Goal: Task Accomplishment & Management: Manage account settings

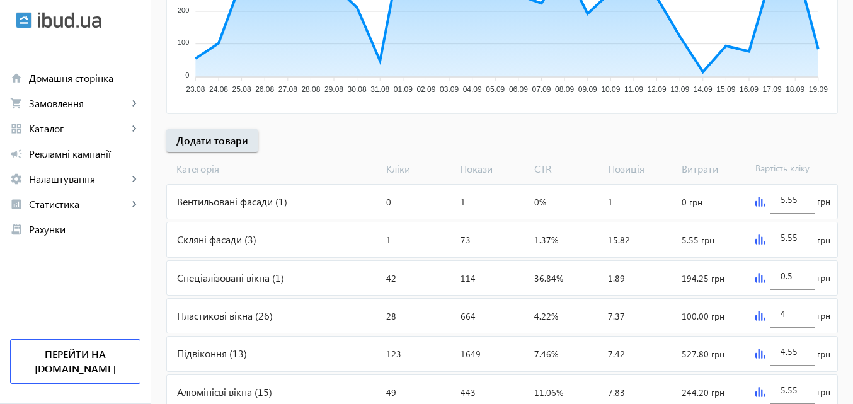
scroll to position [351, 0]
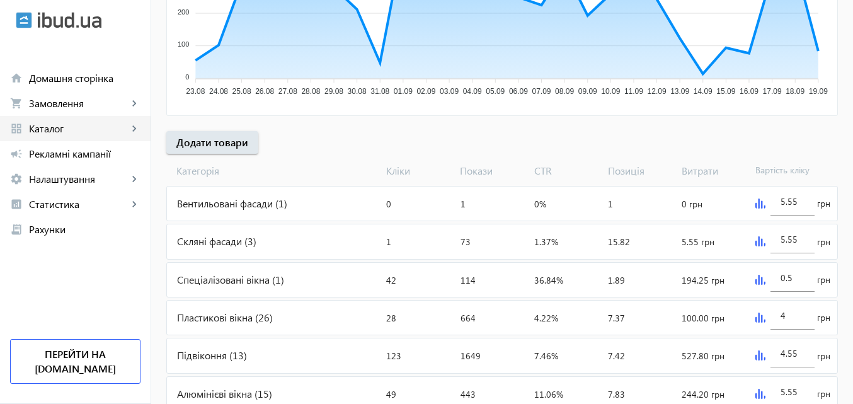
click at [56, 126] on span "Каталог" at bounding box center [78, 128] width 99 height 13
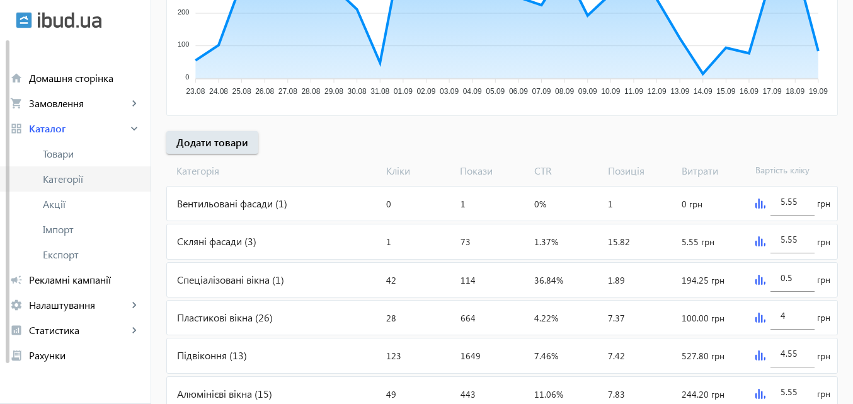
click at [76, 180] on span "Категорії" at bounding box center [92, 179] width 98 height 13
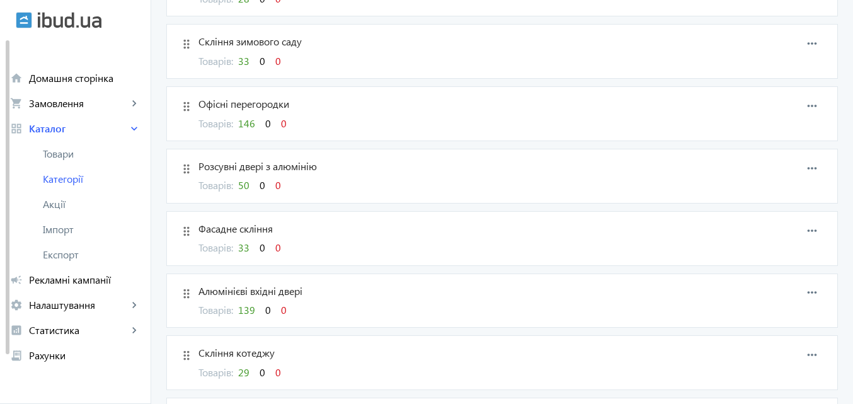
scroll to position [378, 0]
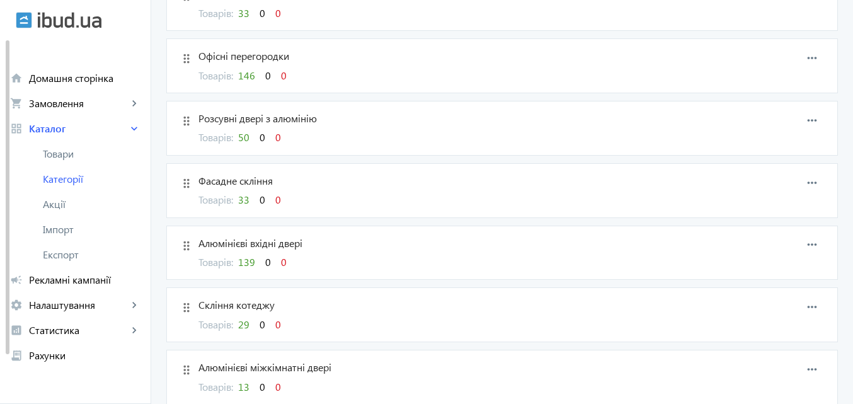
click at [244, 120] on span "Розсувні двері з алюмінію" at bounding box center [457, 119] width 518 height 14
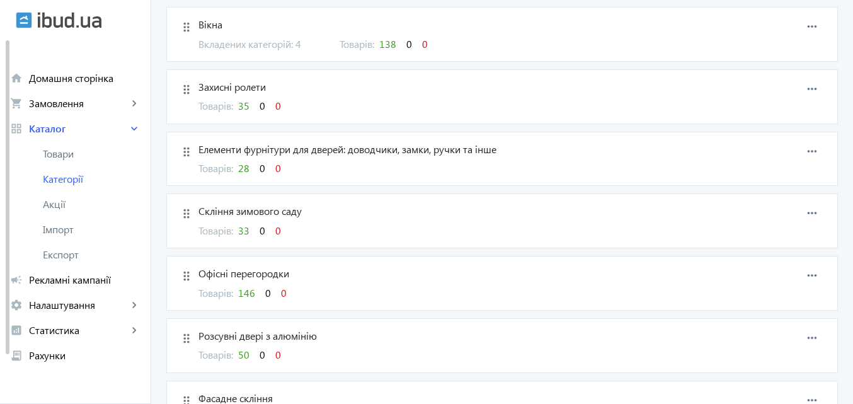
scroll to position [189, 0]
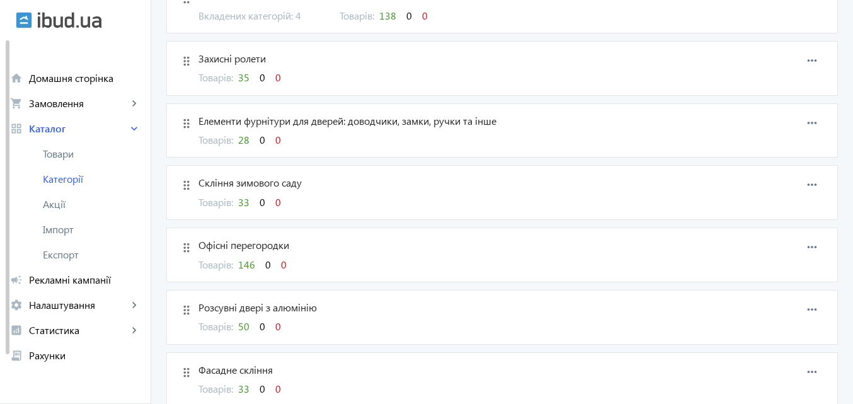
click at [244, 325] on span "50" at bounding box center [243, 325] width 11 height 13
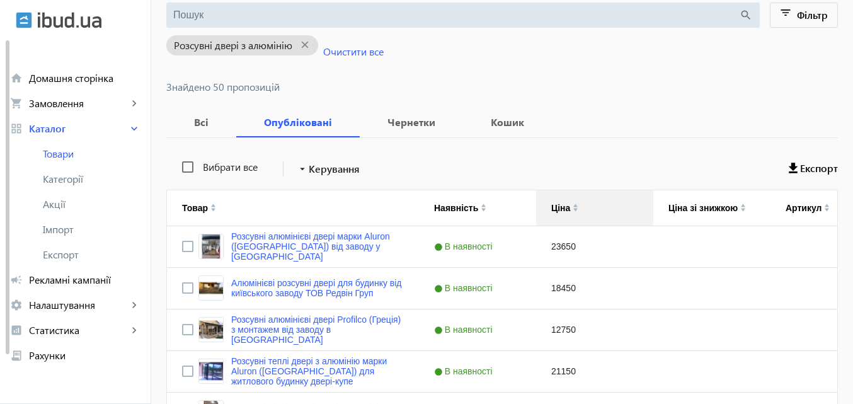
scroll to position [63, 0]
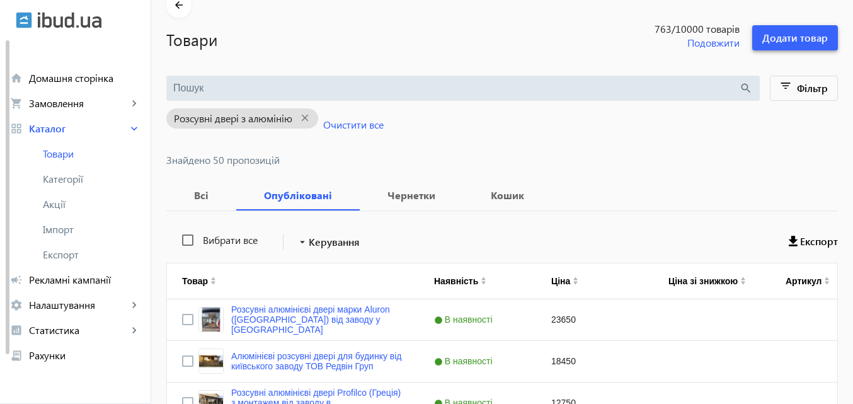
click at [806, 37] on span "Додати товар" at bounding box center [795, 38] width 66 height 14
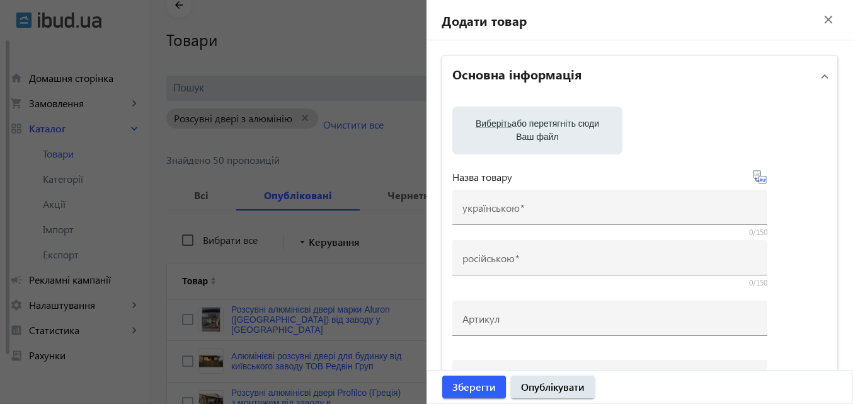
click at [495, 122] on span "Виберіть" at bounding box center [494, 123] width 36 height 10
click at [495, 124] on input "Виберіть або перетягніть сюди Ваш файл" at bounding box center [537, 131] width 150 height 15
type input "C:\fakepath\Віконні системи Шуко (5).jpg"
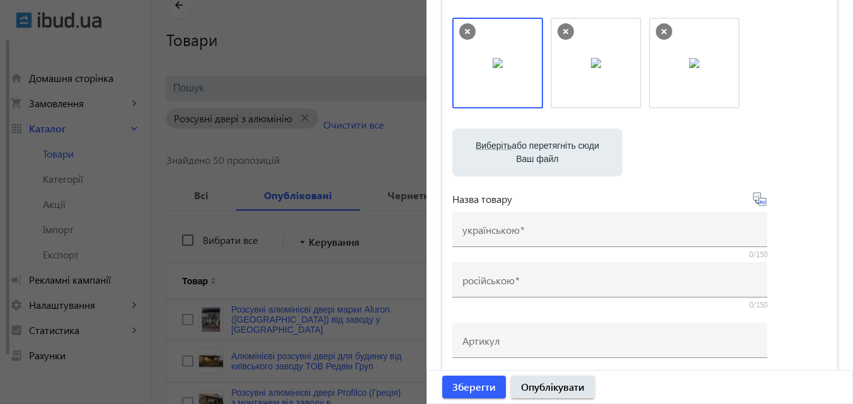
scroll to position [126, 0]
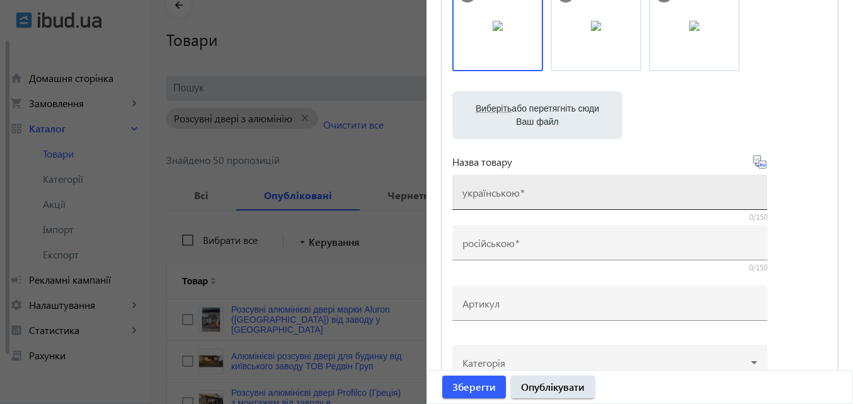
click at [493, 198] on mat-label "українською" at bounding box center [490, 192] width 57 height 13
click at [493, 198] on input "українською" at bounding box center [609, 196] width 295 height 13
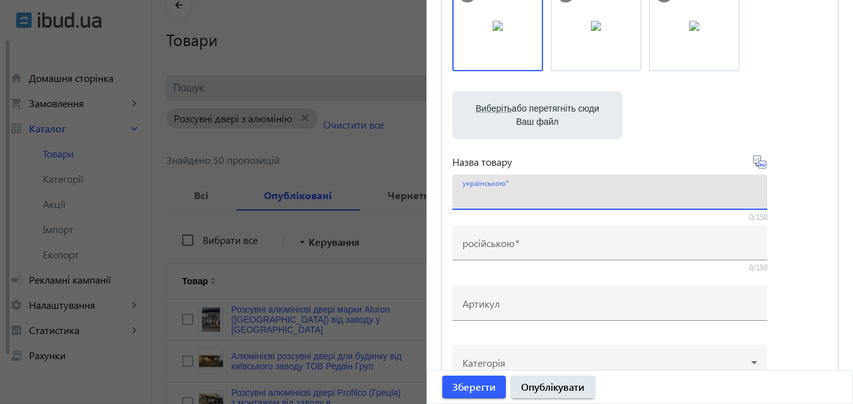
paste input "Теплі розсувні двері з алюмінію Schüco ([GEOGRAPHIC_DATA])"
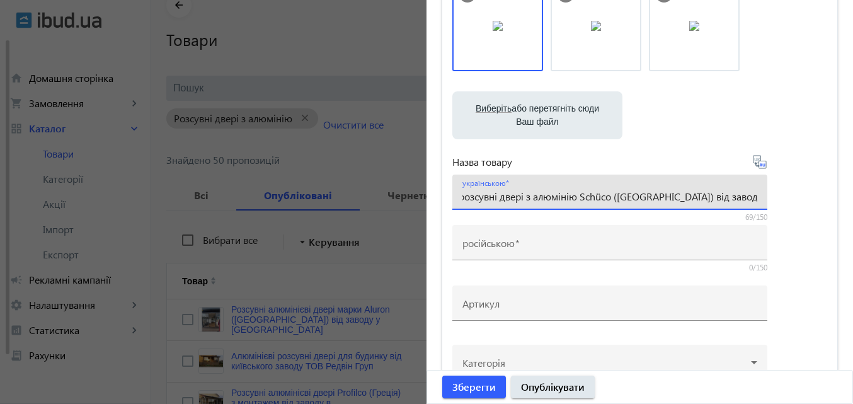
scroll to position [0, 31]
type input "Теплі розсувні двері з алюмінію Schüco ([GEOGRAPHIC_DATA]) від заводу в [GEOGRA…"
click at [752, 156] on icon at bounding box center [759, 161] width 15 height 15
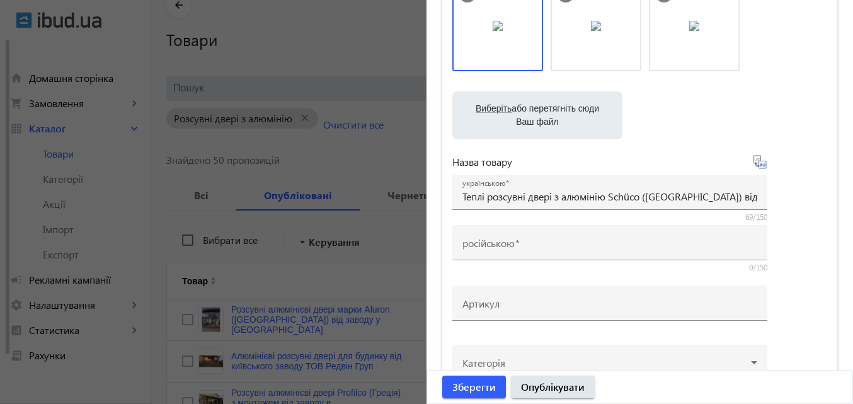
type input "Теплая раздвижная дверь из алюминия Schüco ([GEOGRAPHIC_DATA]) от завода в [GEO…"
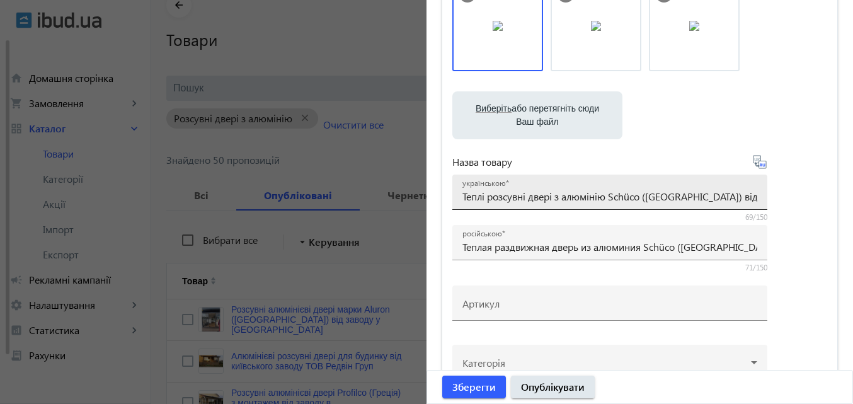
drag, startPoint x: 457, startPoint y: 195, endPoint x: 612, endPoint y: 190, distance: 155.1
click at [612, 190] on div "українською Теплі розсувні двері з алюмінію Schüco ([GEOGRAPHIC_DATA]) від заво…" at bounding box center [609, 192] width 315 height 35
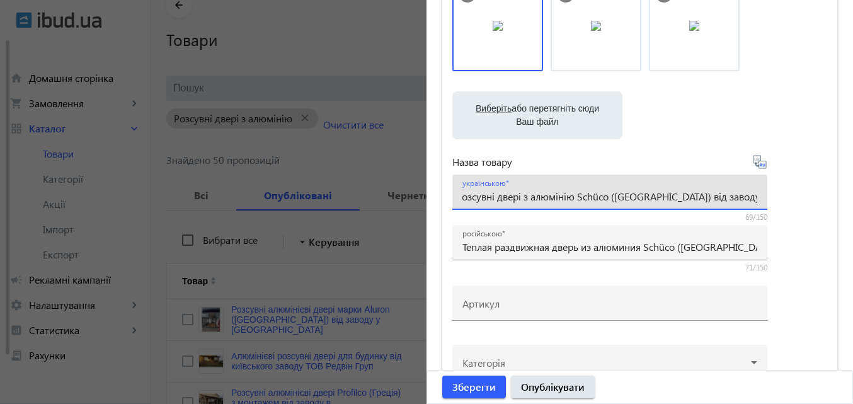
click at [463, 198] on input "Теплі розсувні двері з алюмінію Schüco ([GEOGRAPHIC_DATA]) від заводу в [GEOGRA…" at bounding box center [609, 196] width 295 height 13
drag, startPoint x: 459, startPoint y: 195, endPoint x: 859, endPoint y: 191, distance: 399.4
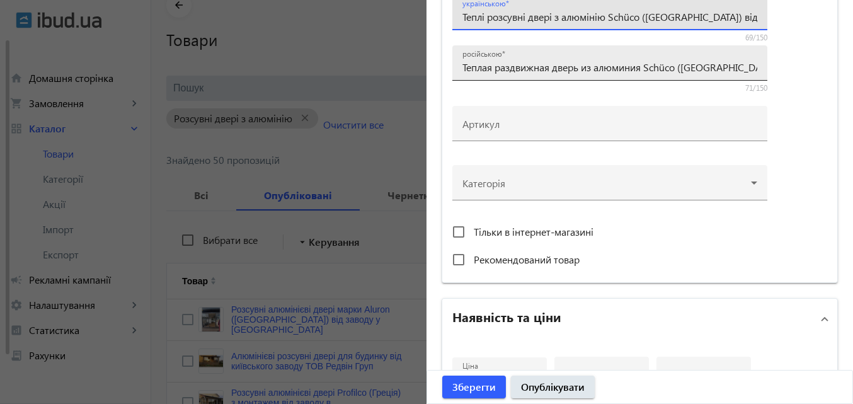
scroll to position [315, 0]
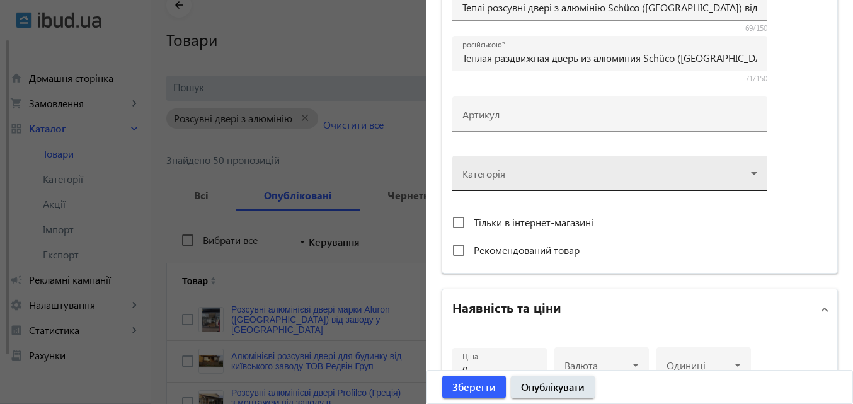
click at [502, 183] on div at bounding box center [609, 168] width 295 height 45
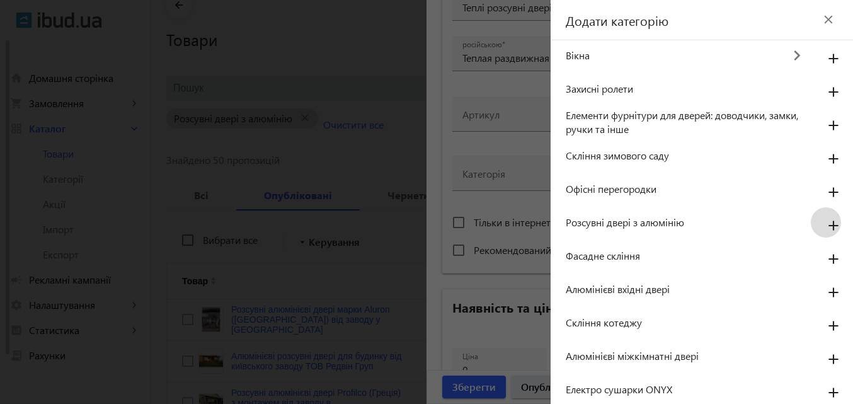
click at [823, 224] on mat-icon "add" at bounding box center [833, 226] width 30 height 23
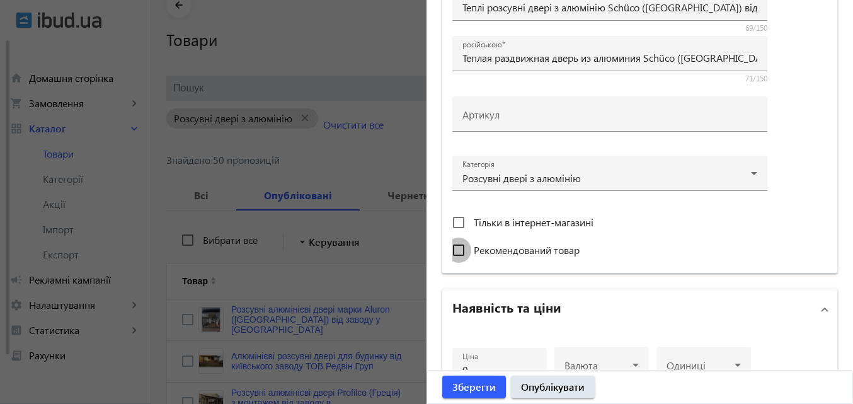
click at [452, 250] on input "Рекомендований товар" at bounding box center [458, 249] width 25 height 25
checkbox input "true"
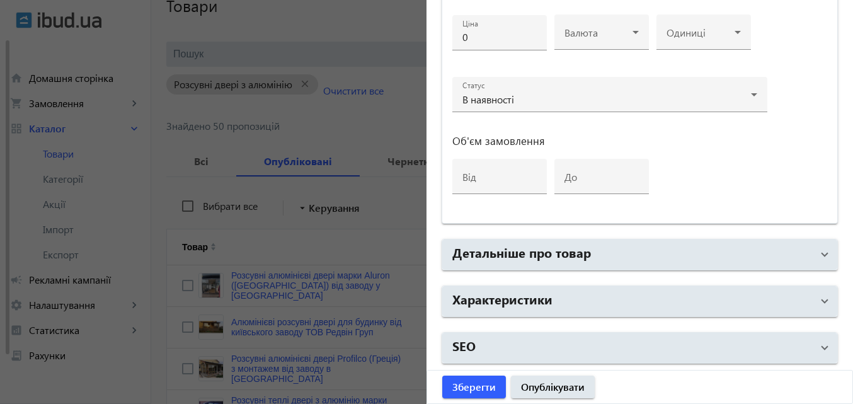
scroll to position [126, 0]
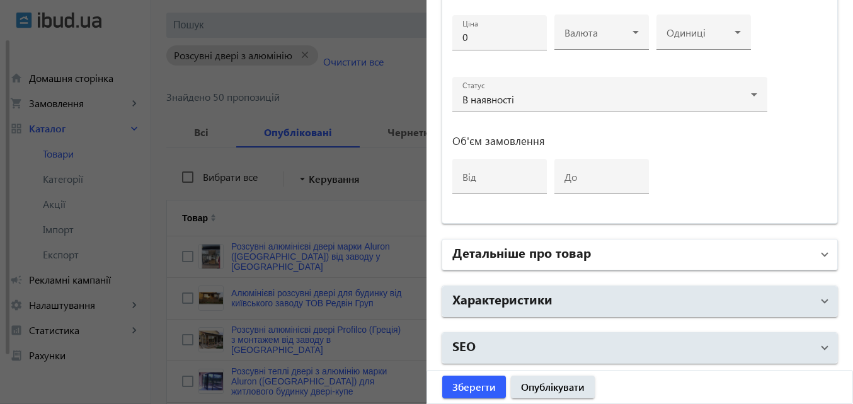
click at [563, 253] on h2 "Детальніше про товар" at bounding box center [521, 252] width 139 height 18
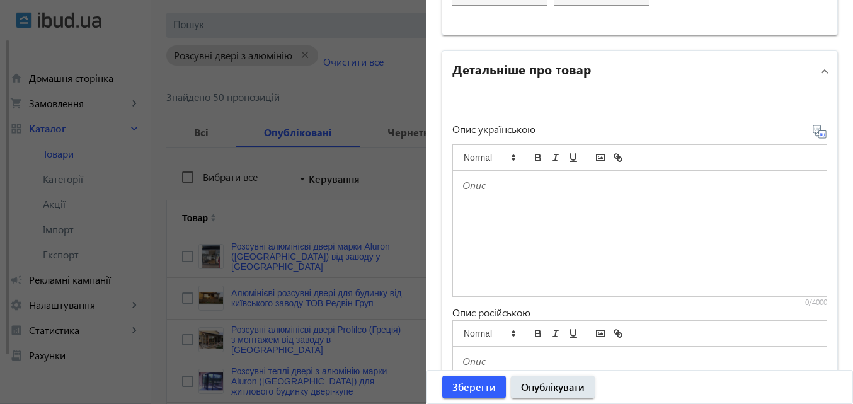
scroll to position [837, 0]
click at [495, 188] on p at bounding box center [639, 185] width 355 height 14
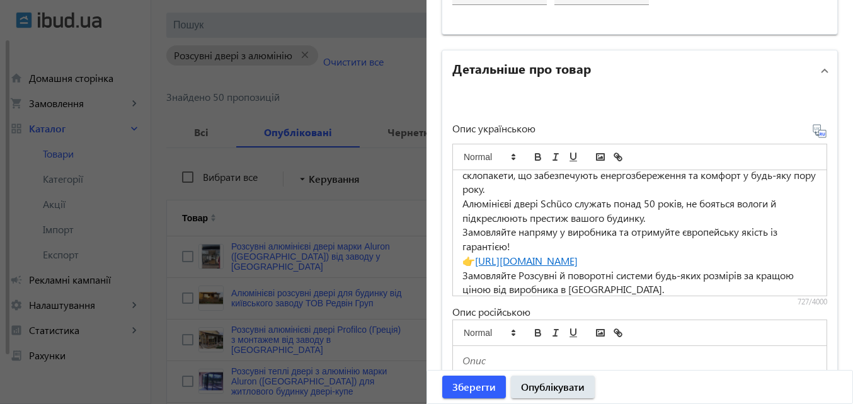
click at [813, 131] on icon at bounding box center [819, 130] width 13 height 13
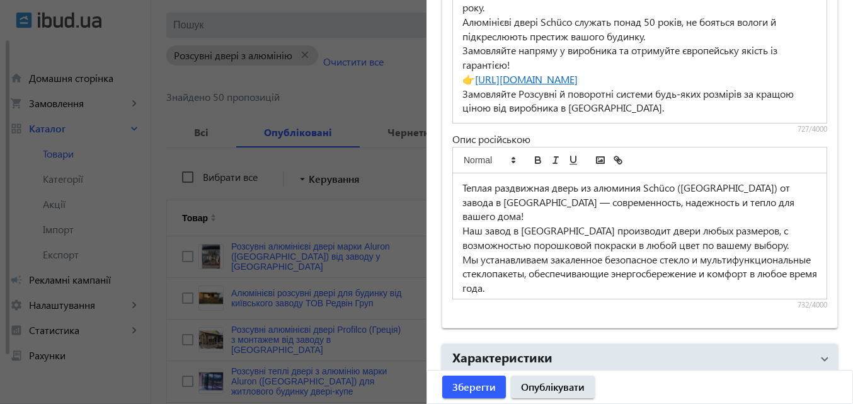
scroll to position [1067, 0]
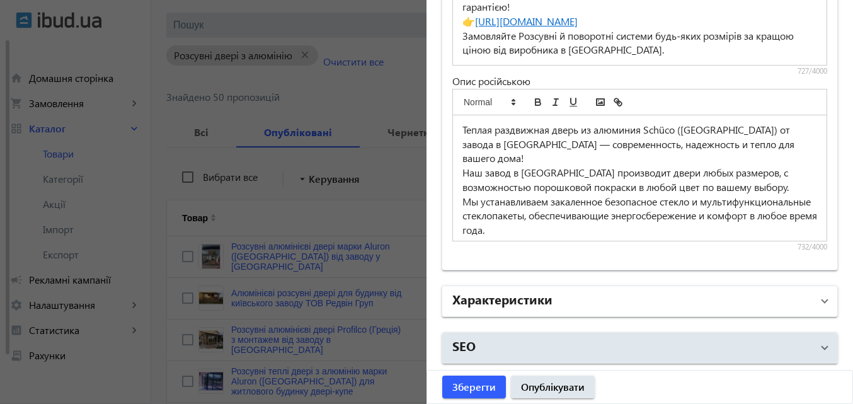
click at [525, 300] on h2 "Характеристики" at bounding box center [502, 299] width 100 height 18
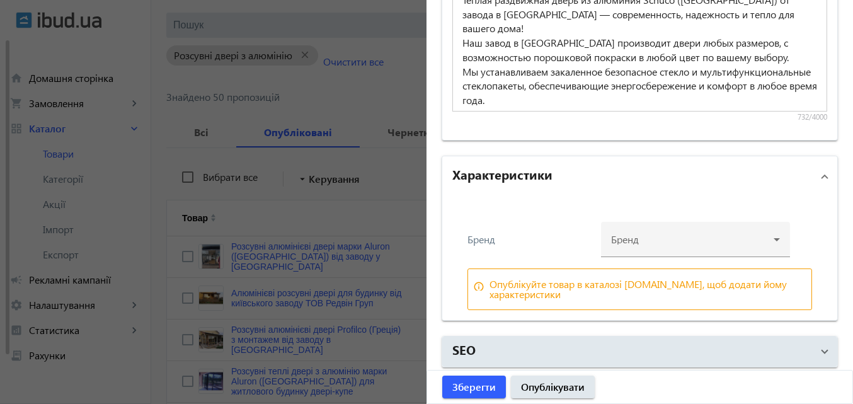
scroll to position [1201, 0]
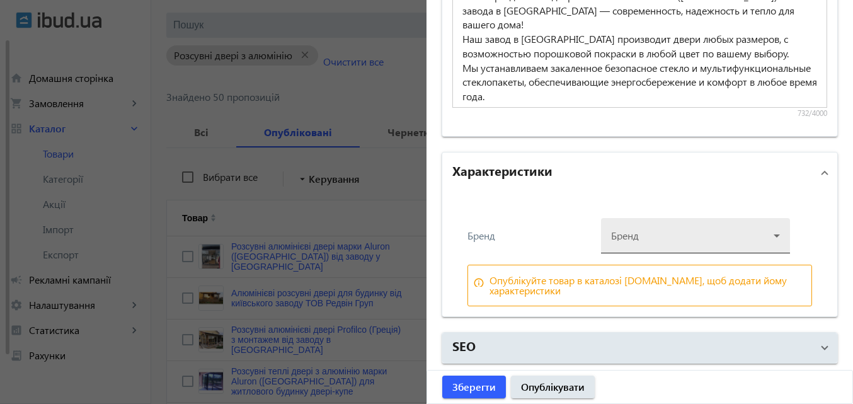
click at [634, 233] on div at bounding box center [695, 230] width 169 height 45
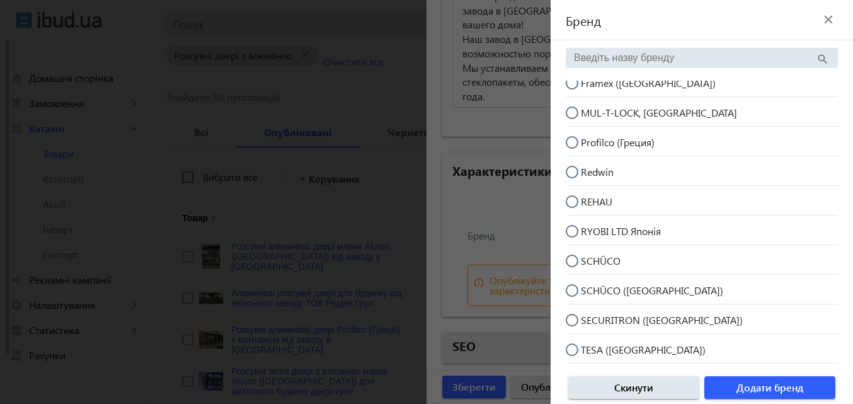
scroll to position [252, 0]
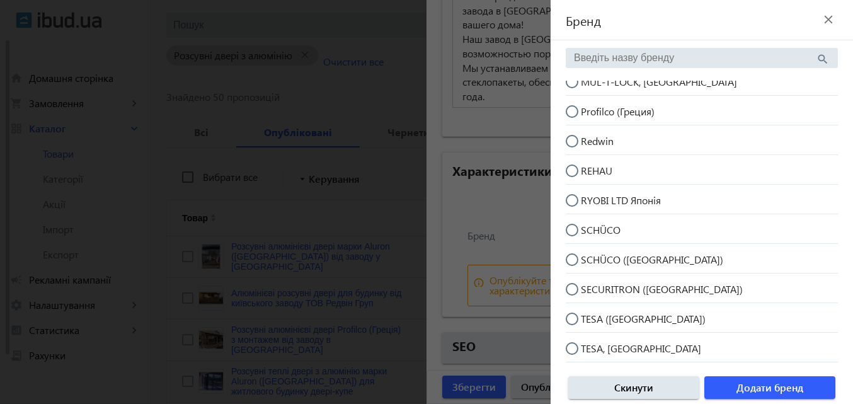
click at [641, 261] on span "SCHÜCO ([GEOGRAPHIC_DATA])" at bounding box center [652, 259] width 142 height 13
click at [591, 261] on input "SCHÜCO ([GEOGRAPHIC_DATA])" at bounding box center [578, 265] width 25 height 25
radio input "true"
click at [752, 389] on span "Додати бренд" at bounding box center [769, 387] width 67 height 14
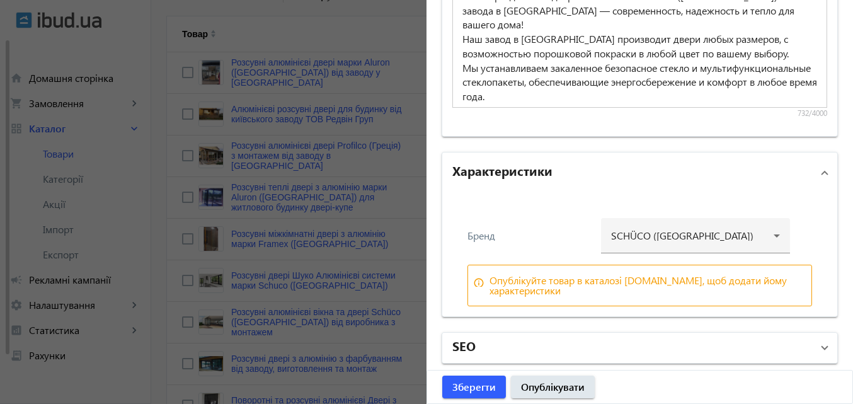
scroll to position [315, 0]
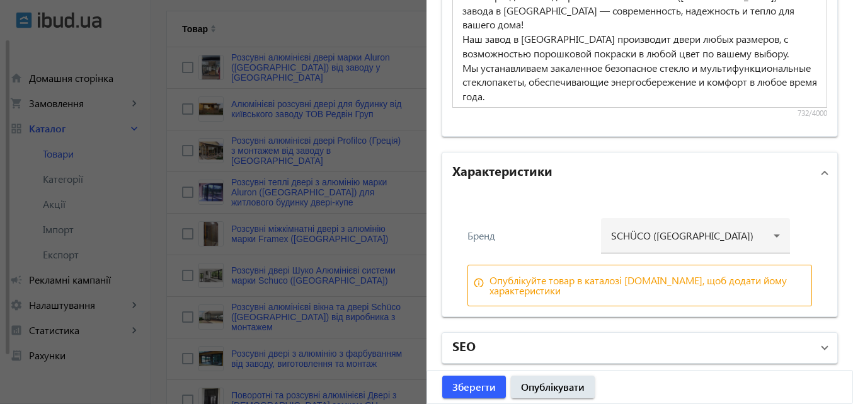
click at [506, 348] on mat-panel-title "SEO" at bounding box center [632, 347] width 360 height 23
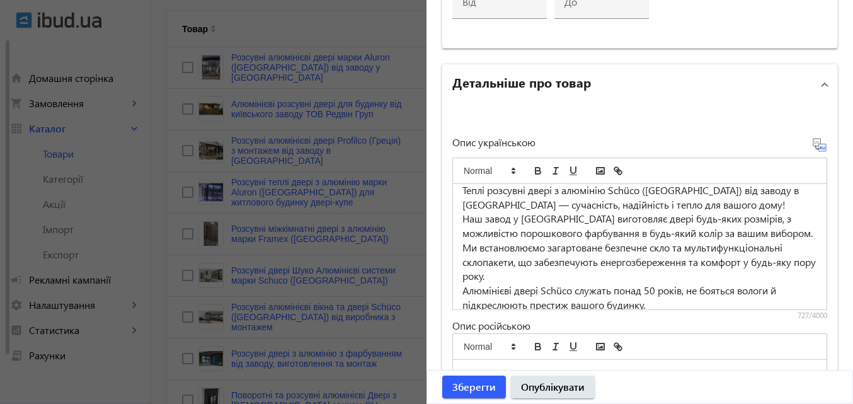
scroll to position [0, 0]
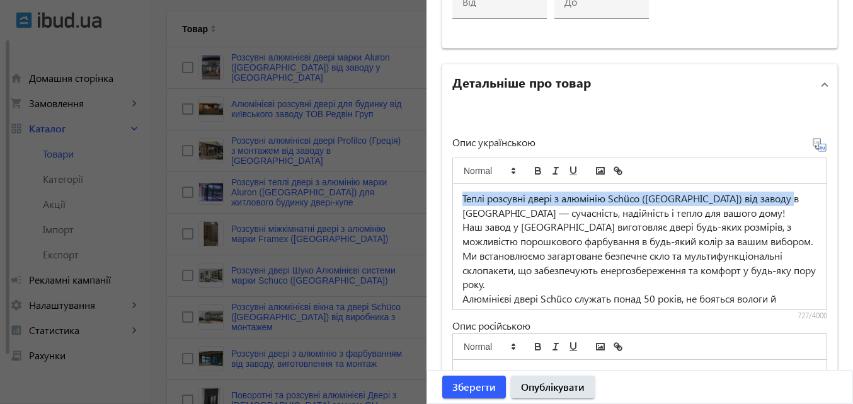
drag, startPoint x: 458, startPoint y: 196, endPoint x: 792, endPoint y: 192, distance: 333.9
click at [792, 192] on div "Теплі розсувні двері з алюмінію Schüco ([GEOGRAPHIC_DATA]) від заводу в [GEOGRA…" at bounding box center [640, 246] width 374 height 125
copy p "Теплі розсувні двері з алюмінію Schüco ([GEOGRAPHIC_DATA]) від заводу в [GEOGRA…"
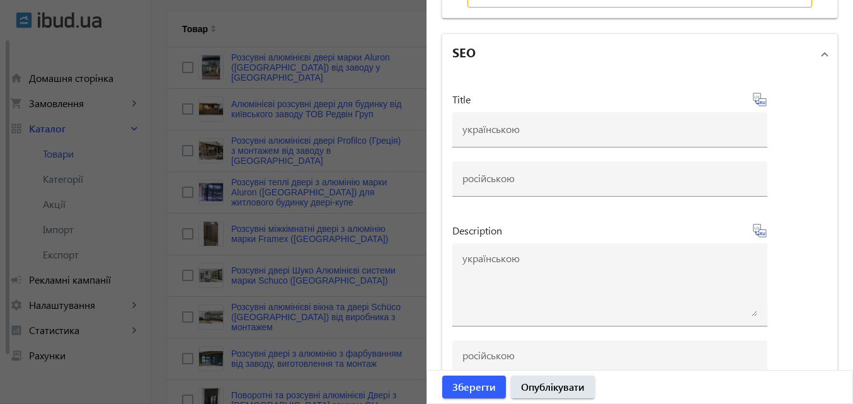
scroll to position [1516, 0]
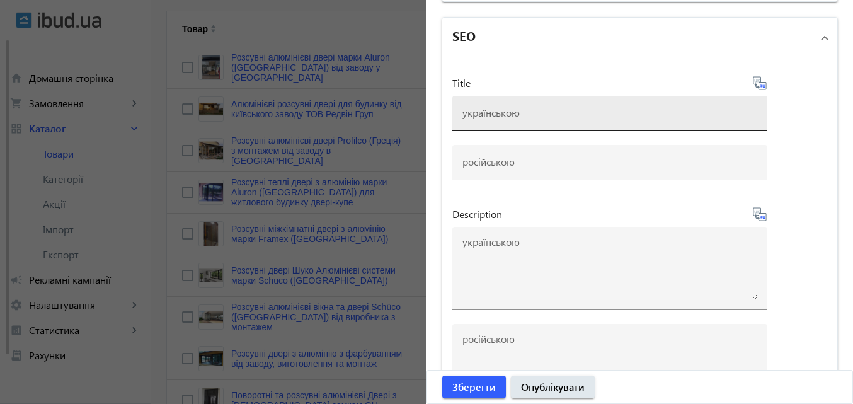
click at [499, 112] on input at bounding box center [609, 112] width 295 height 13
paste input "Теплі розсувні двері з алюмінію Schüco ([GEOGRAPHIC_DATA]) від заводу в [GEOGRA…"
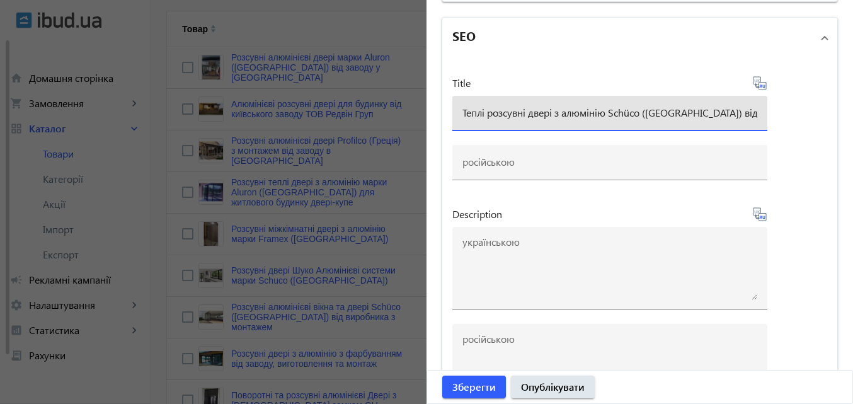
scroll to position [0, 33]
type input "Теплі розсувні двері з алюмінію Schüco ([GEOGRAPHIC_DATA]) від заводу в [GEOGRA…"
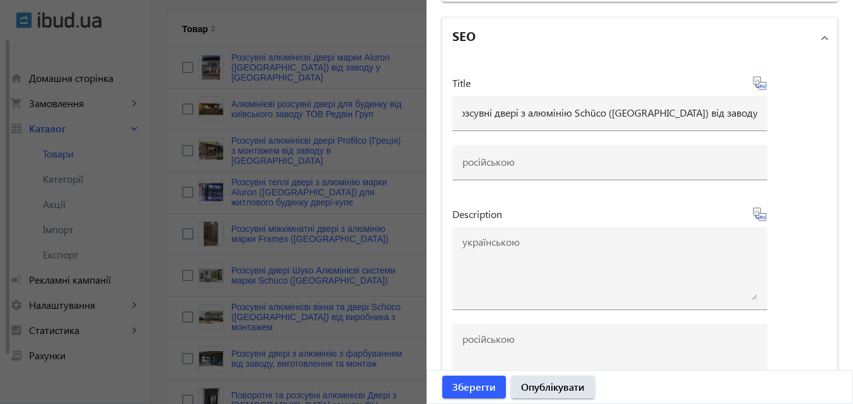
click at [757, 80] on icon at bounding box center [759, 82] width 13 height 13
type input "Теплая раздвижная дверь из алюминия Schüco ([GEOGRAPHIC_DATA]) от завода в [GEO…"
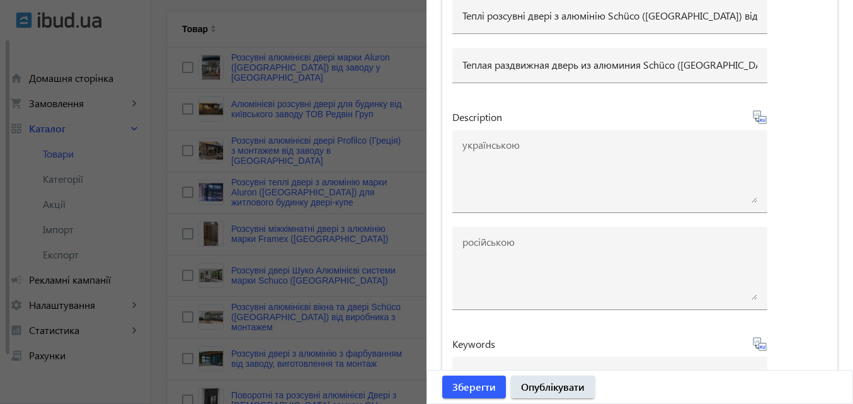
scroll to position [1642, 0]
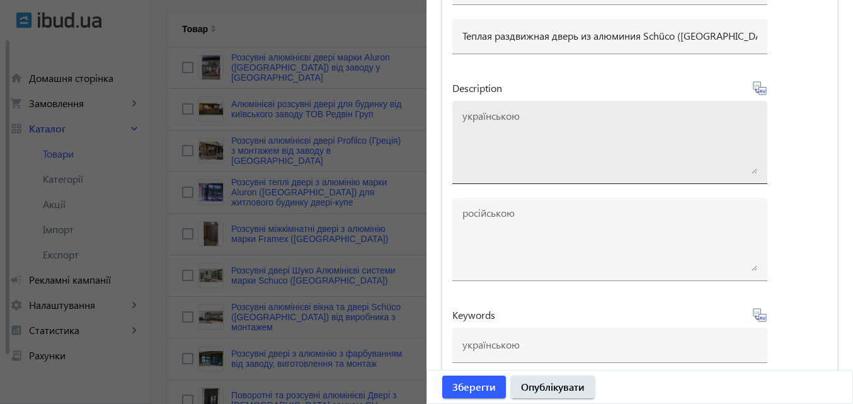
click at [489, 122] on textarea at bounding box center [609, 142] width 295 height 63
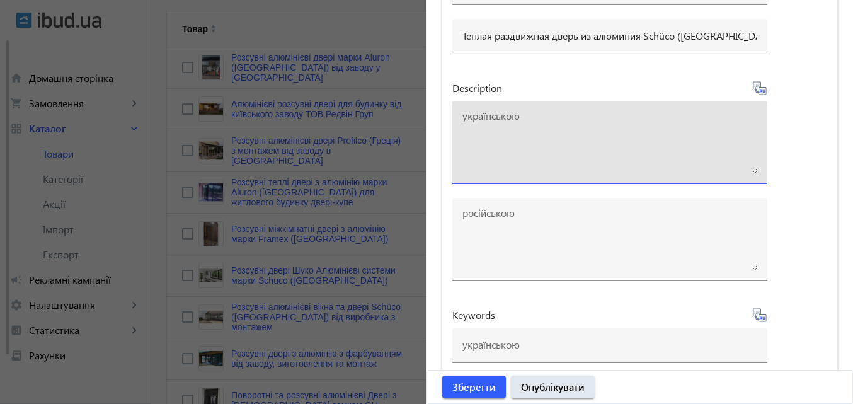
paste textarea "Теплі розсувні двері з алюмінію Schüco ([GEOGRAPHIC_DATA]) від заводу в [GEOGRA…"
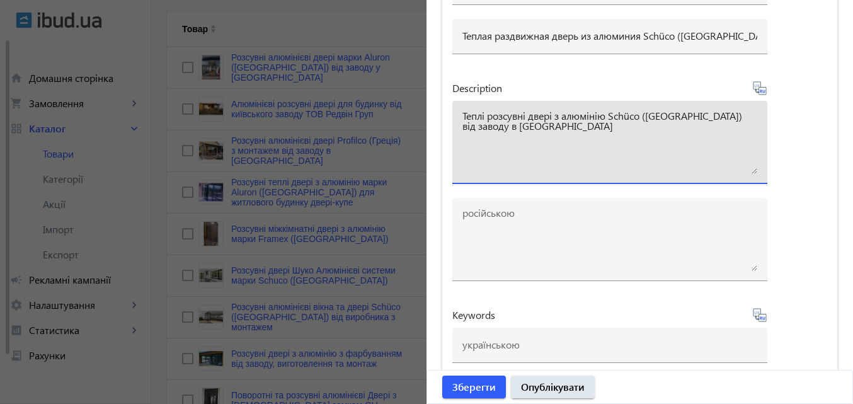
type textarea "Теплі розсувні двері з алюмінію Schüco ([GEOGRAPHIC_DATA]) від заводу в [GEOGRA…"
click at [752, 84] on icon at bounding box center [759, 88] width 15 height 15
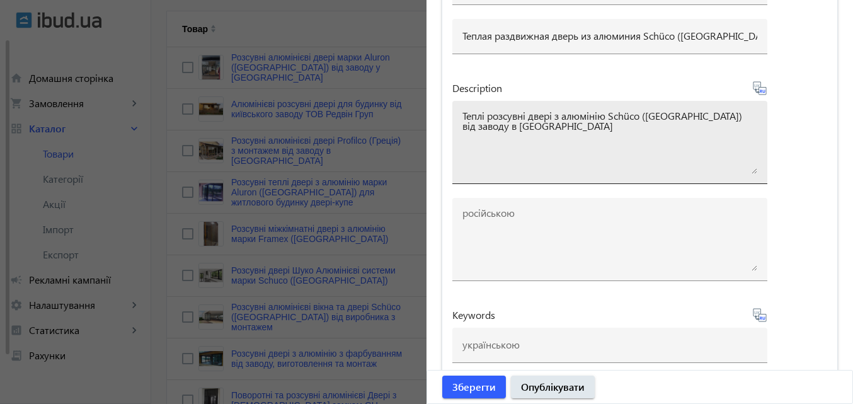
type textarea "Теплая раздвижная дверь из алюминия Schüco ([GEOGRAPHIC_DATA]) от завода в [GEO…"
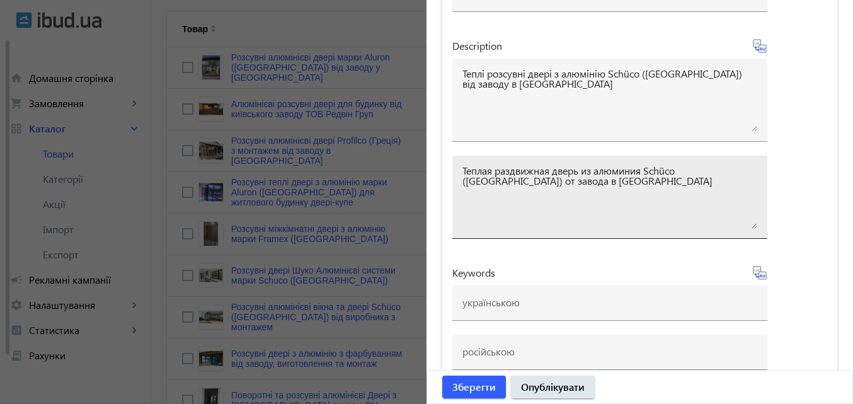
scroll to position [1705, 0]
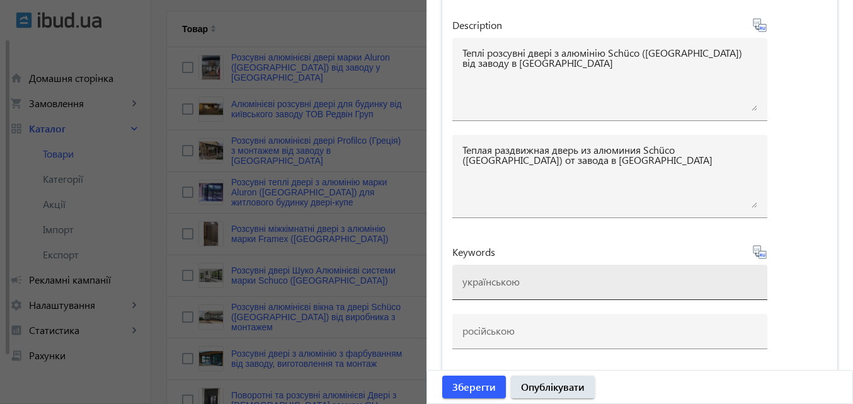
click at [485, 280] on input at bounding box center [609, 281] width 295 height 13
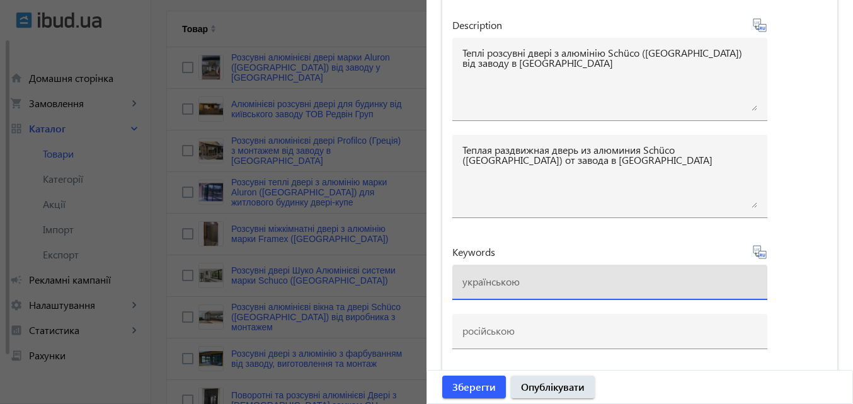
paste input "• алюмінієві вікна • алюмінієві двері • скління будинків [GEOGRAPHIC_DATA] • ві…"
click at [556, 284] on input "• алюмінієві вікна • алюмінієві двері • скління будинків [GEOGRAPHIC_DATA] • ві…" at bounding box center [609, 281] width 295 height 13
type input "• алюмінієві розсувні • алюмінієві двері • скління будинків [GEOGRAPHIC_DATA] •…"
click at [752, 247] on icon at bounding box center [759, 251] width 15 height 15
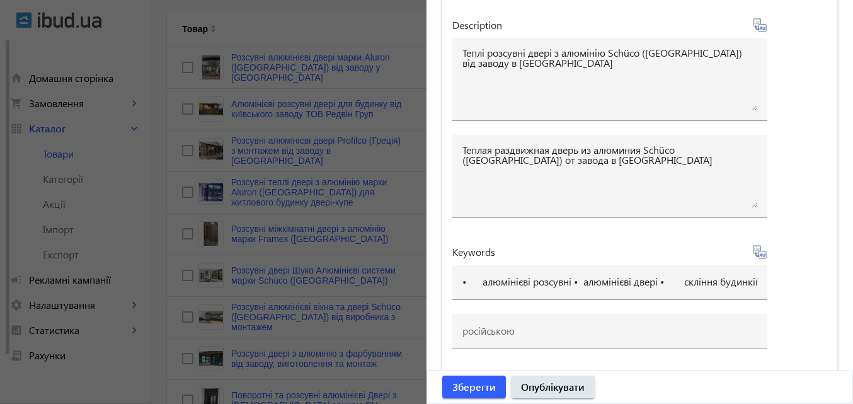
type input "• алюминиевые раздвижные • алюминиевые двери • остекление домов [GEOGRAPHIC_DAT…"
click at [483, 381] on span "Зберегти" at bounding box center [473, 387] width 43 height 14
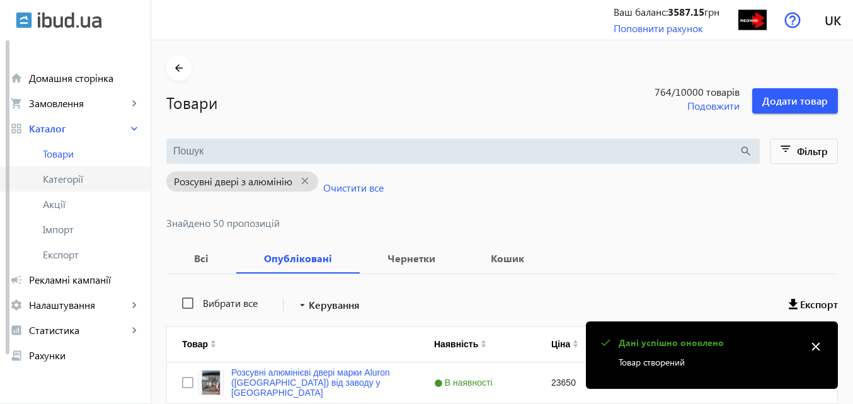
click at [78, 178] on span "Категорії" at bounding box center [92, 179] width 98 height 13
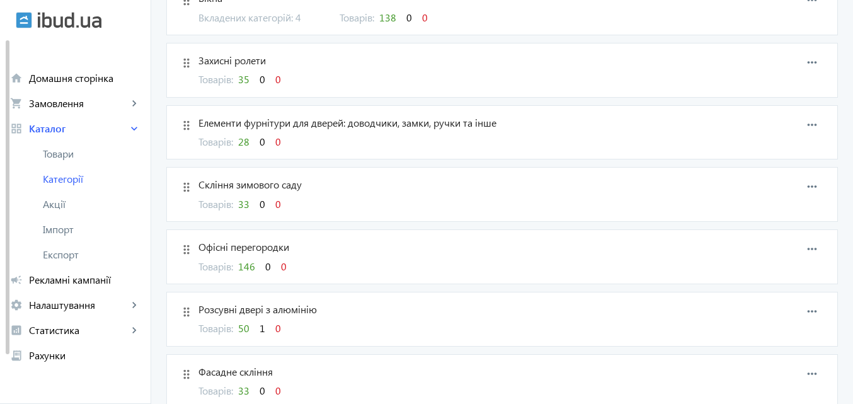
scroll to position [189, 0]
click at [260, 323] on span "1" at bounding box center [263, 325] width 6 height 13
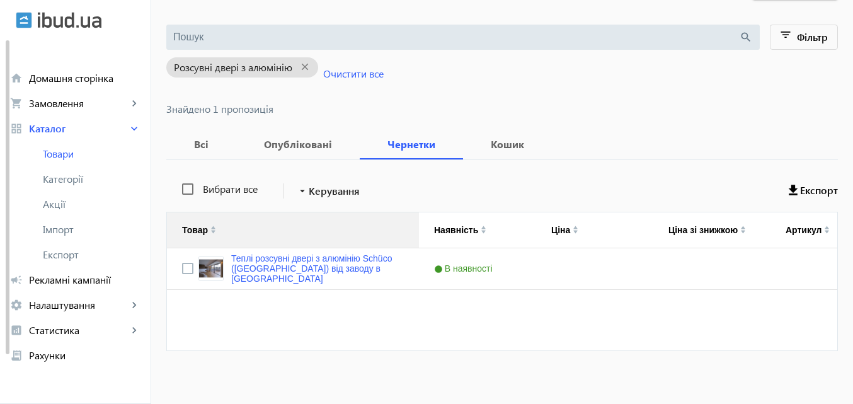
scroll to position [119, 0]
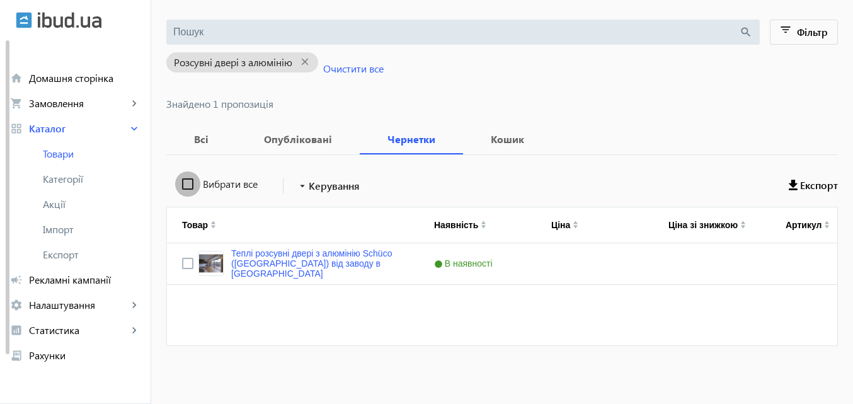
click at [181, 183] on input "Вибрати все" at bounding box center [187, 183] width 25 height 25
checkbox input "true"
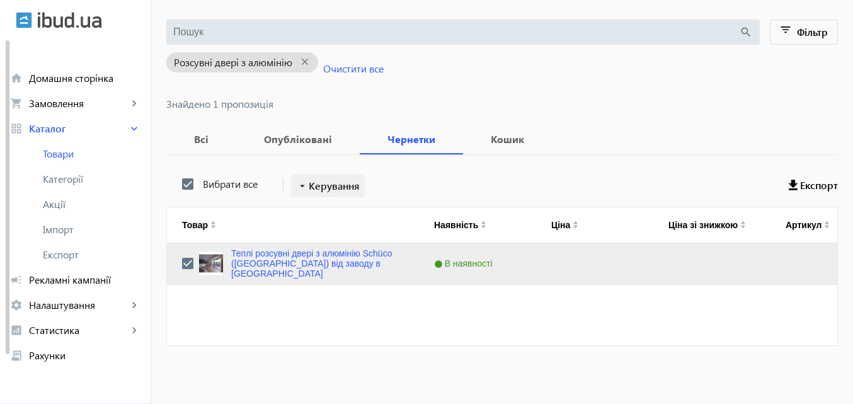
click at [329, 184] on span "Керування" at bounding box center [334, 185] width 51 height 15
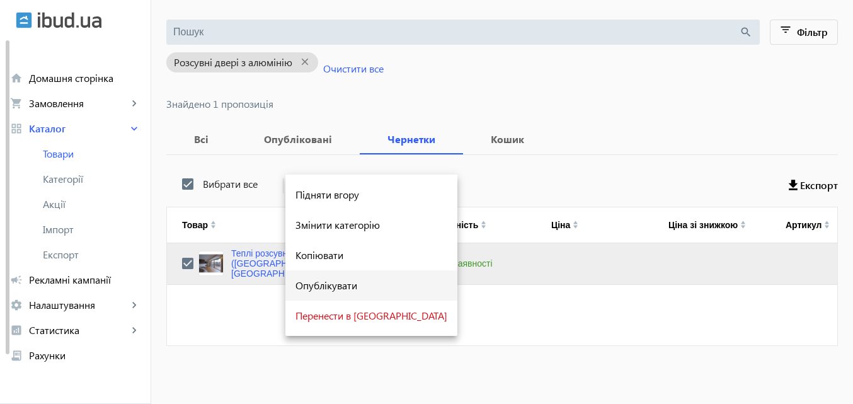
click at [330, 283] on span "Опублікувати" at bounding box center [371, 285] width 152 height 10
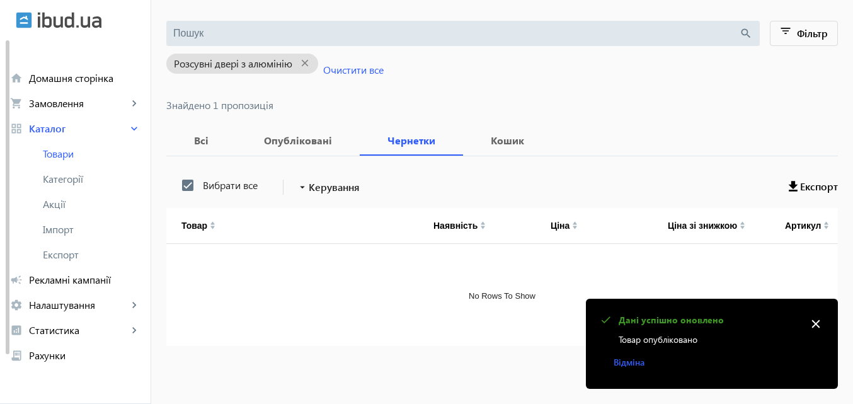
scroll to position [0, 0]
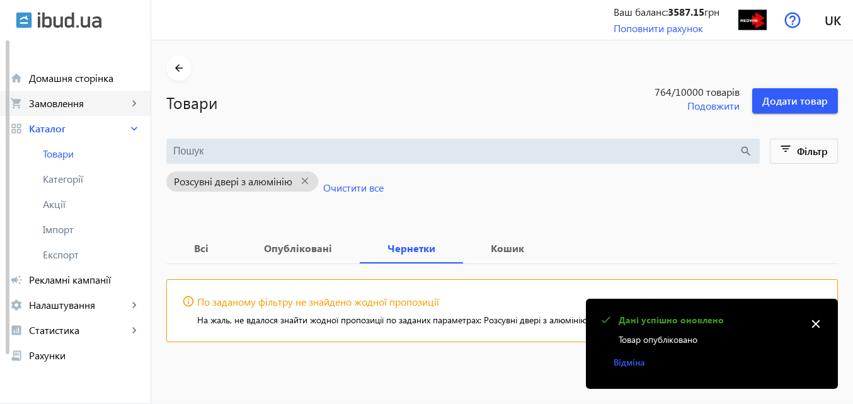
click at [62, 100] on span "Замовлення" at bounding box center [78, 103] width 99 height 13
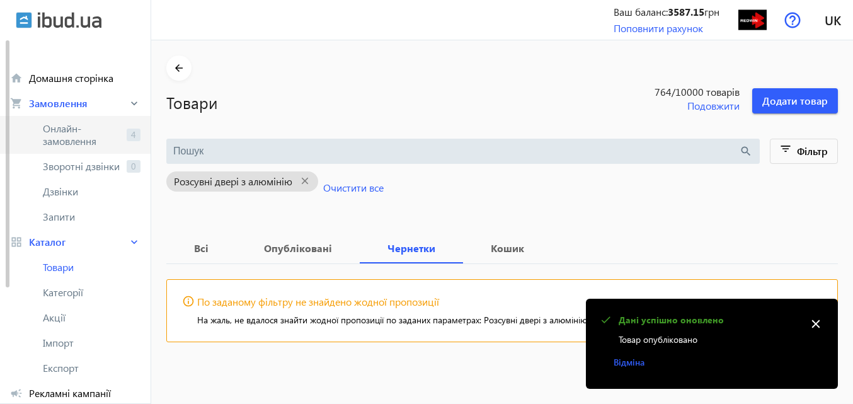
click at [67, 134] on span "Онлайн-замовлення" at bounding box center [82, 134] width 79 height 25
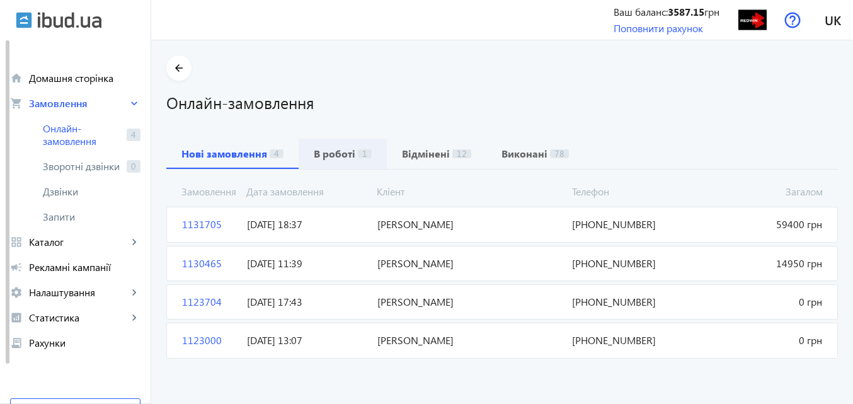
click at [320, 158] on b "В роботі" at bounding box center [335, 154] width 42 height 10
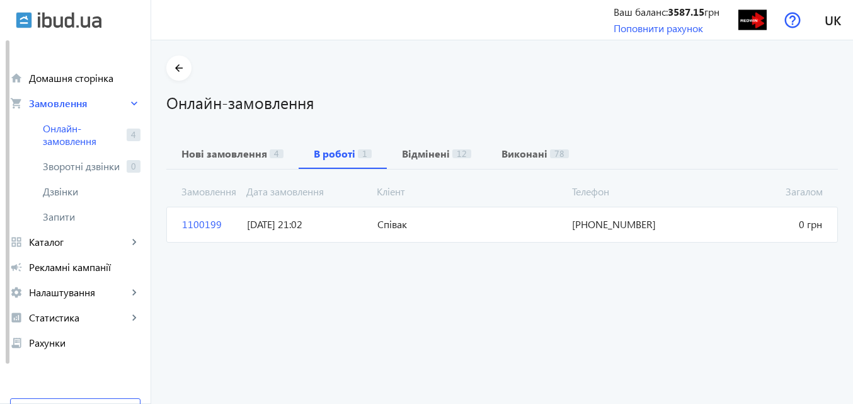
click at [185, 224] on span "1100199" at bounding box center [209, 224] width 65 height 14
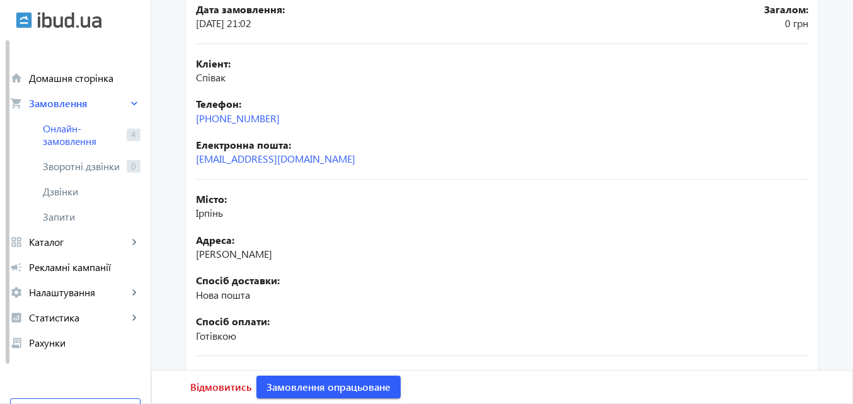
scroll to position [132, 0]
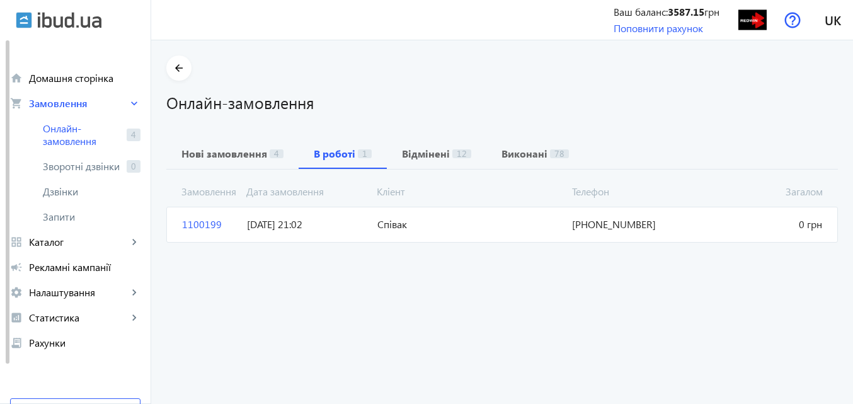
click at [311, 223] on span "[DATE] 21:02" at bounding box center [307, 224] width 130 height 14
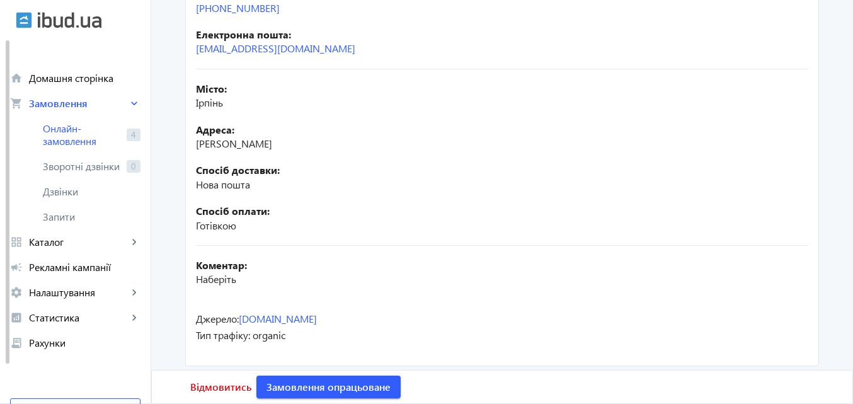
scroll to position [321, 0]
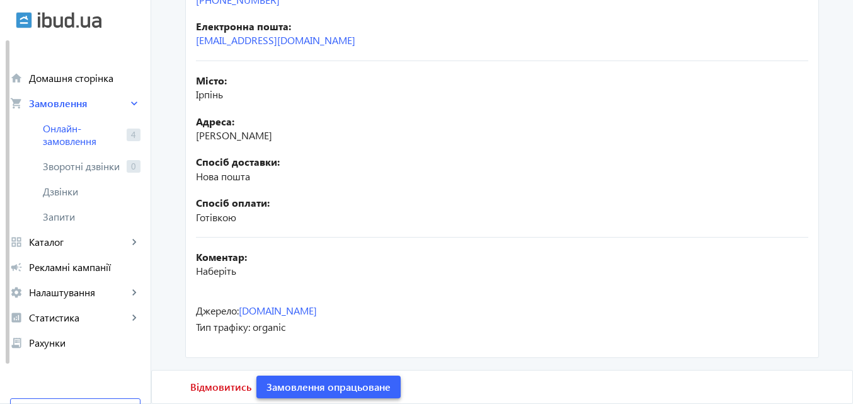
click at [341, 384] on span "Замовлення опрацьоване" at bounding box center [328, 387] width 124 height 14
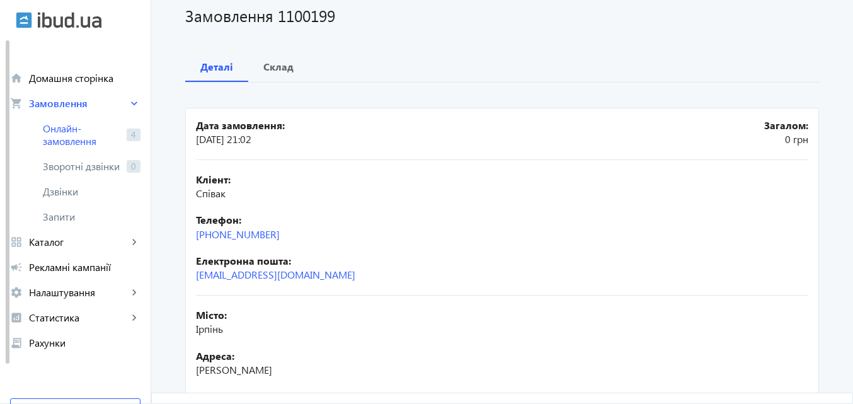
scroll to position [6, 0]
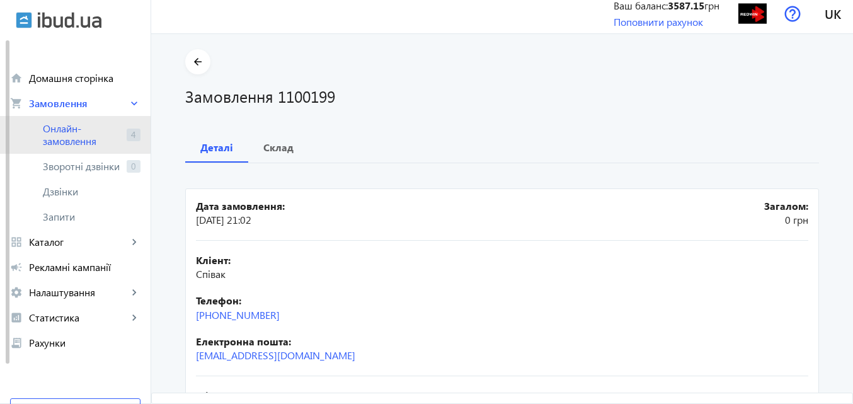
click at [68, 128] on span "Онлайн-замовлення" at bounding box center [82, 134] width 79 height 25
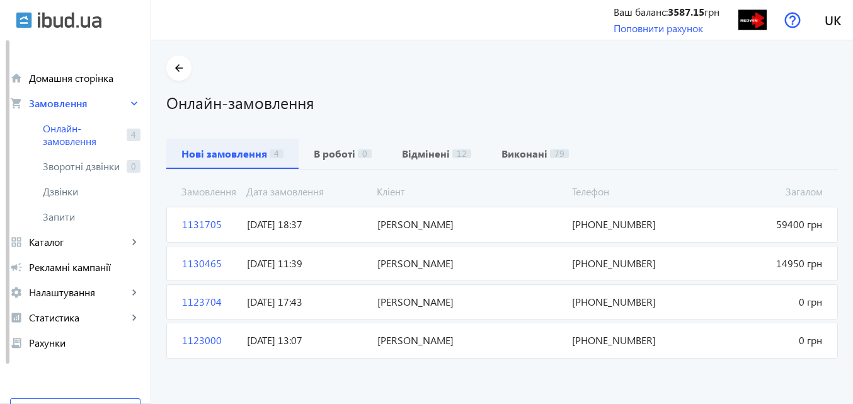
click at [224, 155] on b "Нові замовлення" at bounding box center [224, 154] width 86 height 10
click at [436, 220] on span "[PERSON_NAME]" at bounding box center [469, 224] width 195 height 14
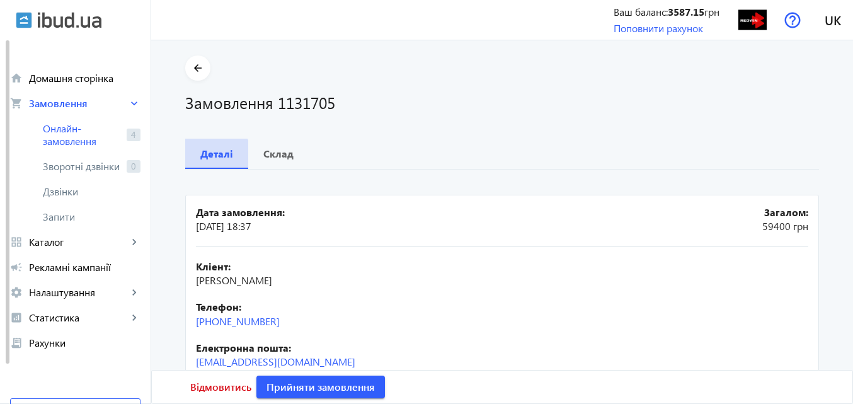
click at [212, 155] on b "Деталі" at bounding box center [216, 154] width 33 height 10
click at [209, 151] on b "Деталі" at bounding box center [216, 154] width 33 height 10
click at [276, 150] on b "Склад" at bounding box center [278, 154] width 30 height 10
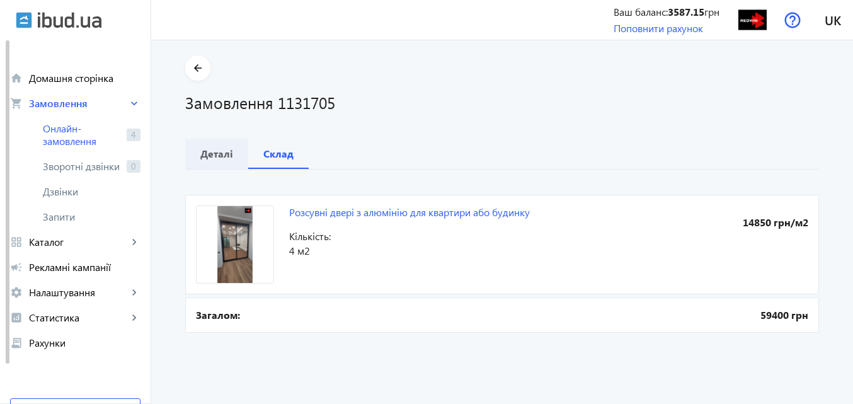
click at [214, 151] on b "Деталі" at bounding box center [216, 154] width 33 height 10
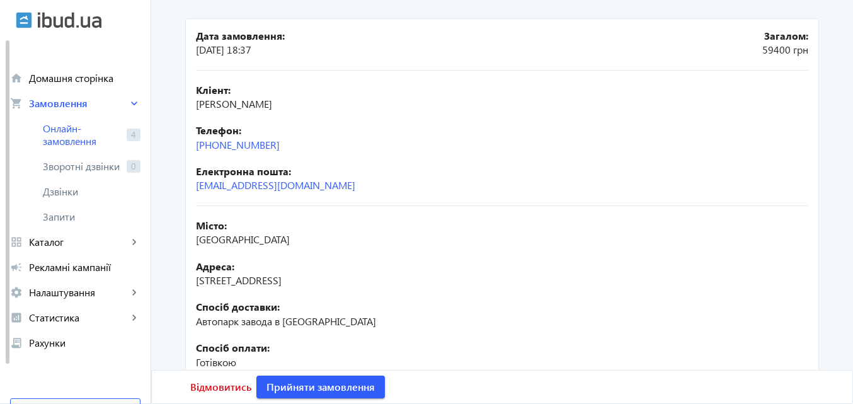
scroll to position [79, 0]
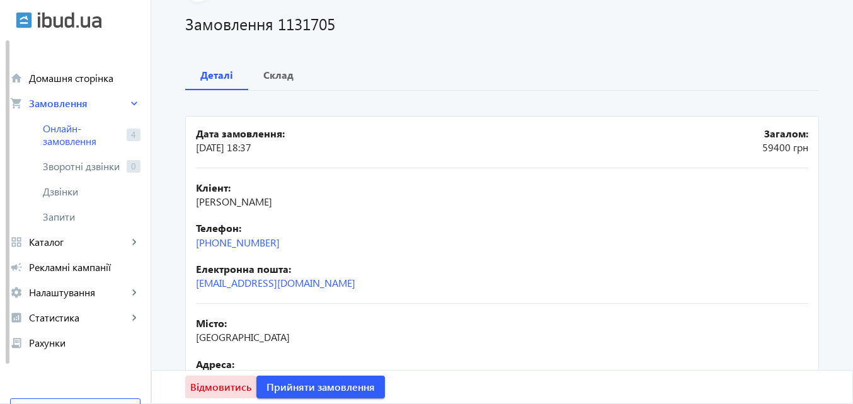
click at [228, 382] on span "Відмовитись" at bounding box center [220, 387] width 61 height 14
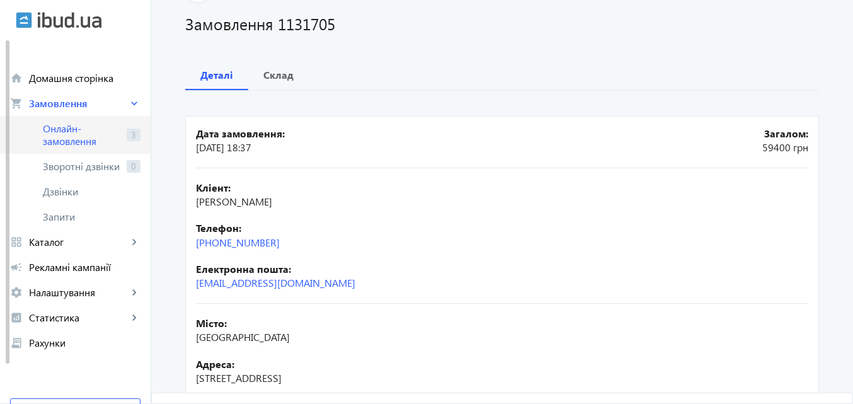
click at [72, 131] on span "Онлайн-замовлення" at bounding box center [82, 134] width 79 height 25
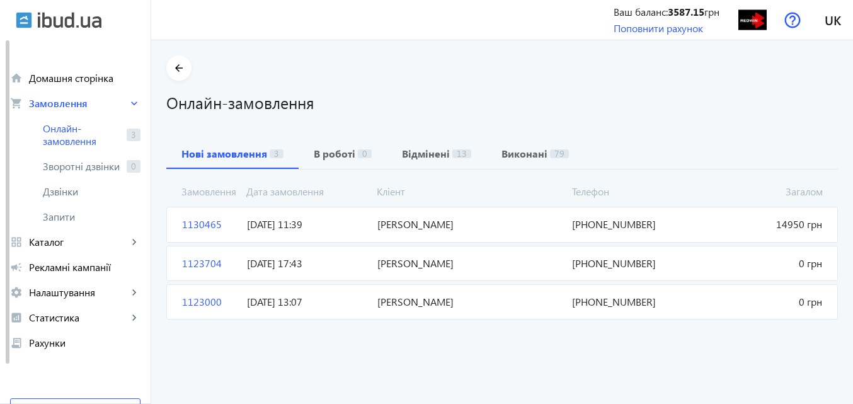
click at [283, 221] on span "[DATE] 11:39" at bounding box center [307, 224] width 130 height 14
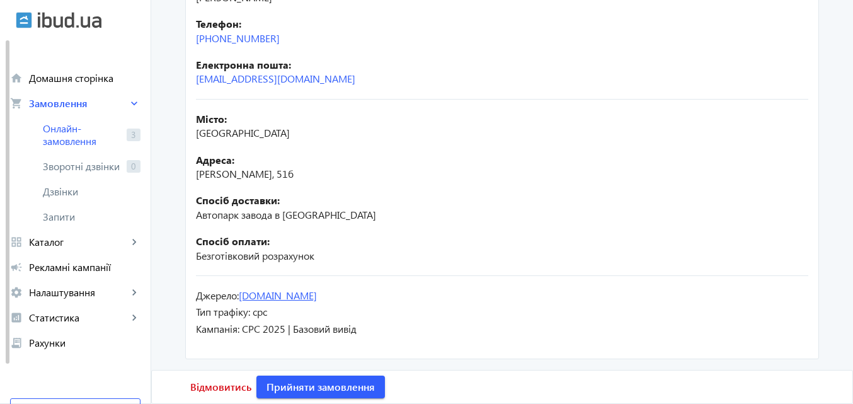
scroll to position [284, 0]
click at [207, 383] on span "Відмовитись" at bounding box center [220, 387] width 61 height 14
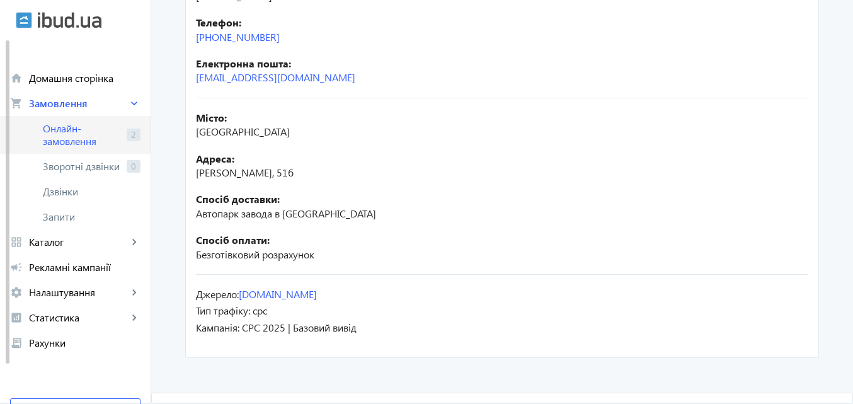
click at [66, 132] on span "Онлайн-замовлення" at bounding box center [82, 134] width 79 height 25
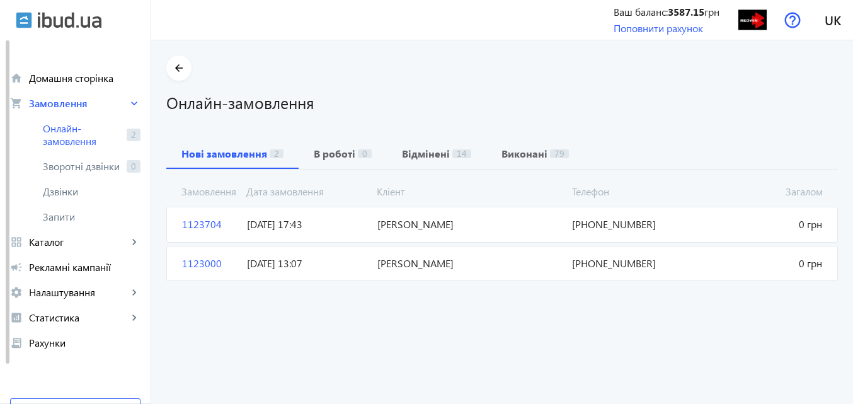
click at [406, 224] on span "[PERSON_NAME]" at bounding box center [469, 224] width 195 height 14
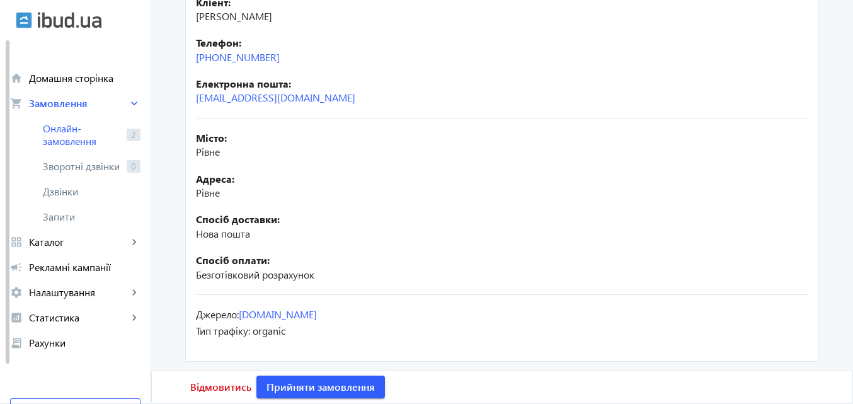
scroll to position [268, 0]
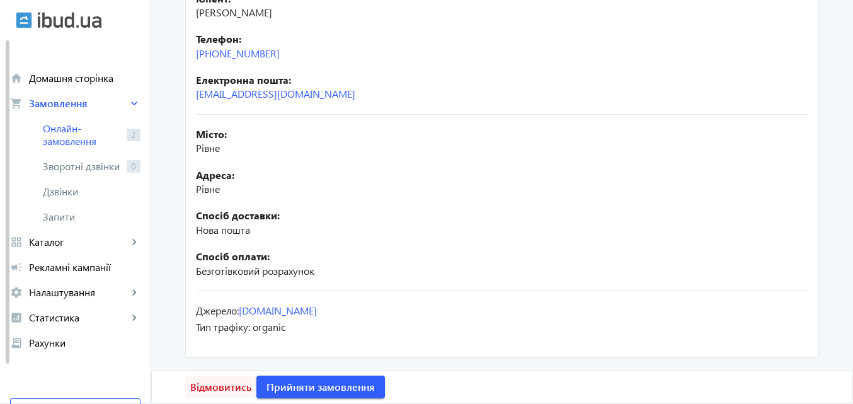
click at [214, 384] on span "Відмовитись" at bounding box center [220, 387] width 61 height 14
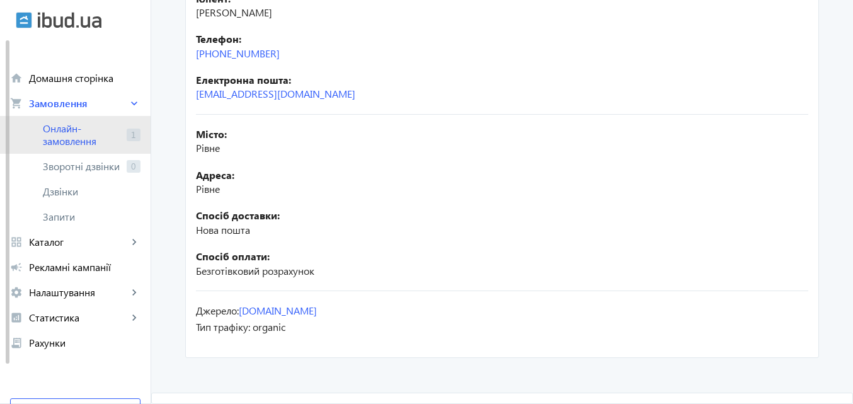
click at [45, 130] on span "Онлайн-замовлення" at bounding box center [82, 134] width 79 height 25
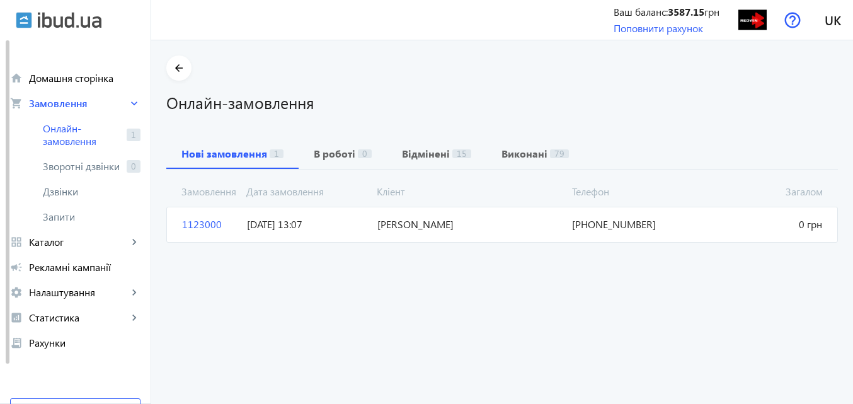
click at [269, 222] on span "[DATE] 13:07" at bounding box center [307, 224] width 130 height 14
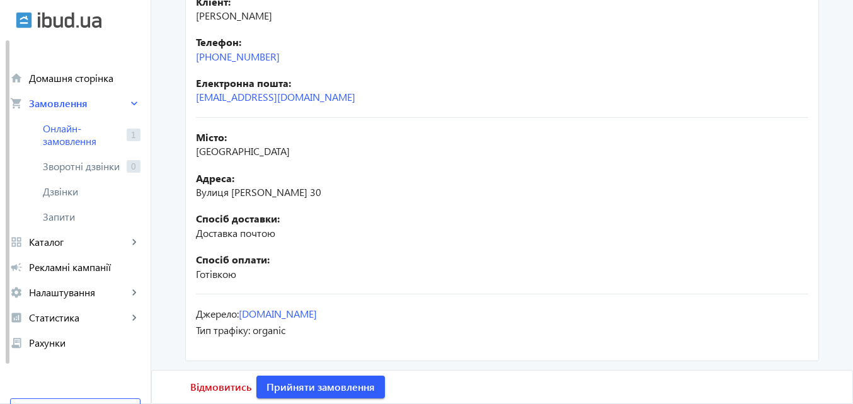
scroll to position [268, 0]
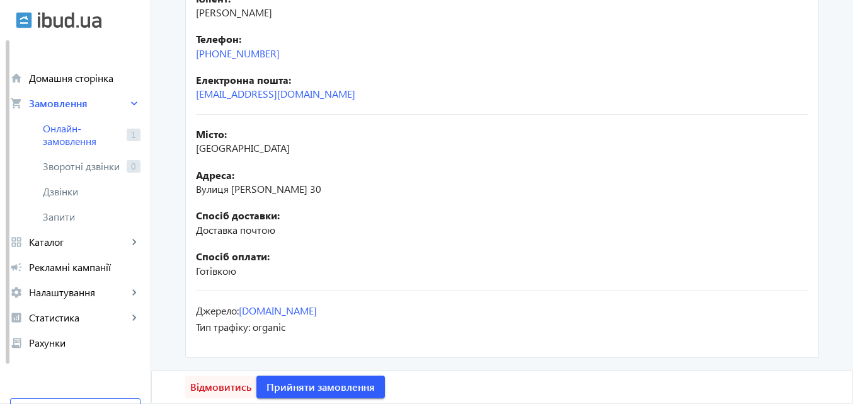
click at [224, 389] on span "Відмовитись" at bounding box center [220, 387] width 61 height 14
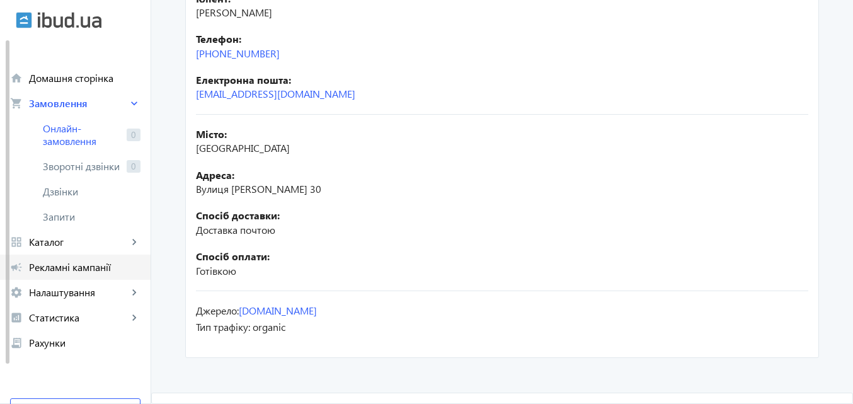
click at [62, 265] on span "Рекламні кампанії" at bounding box center [85, 267] width 112 height 13
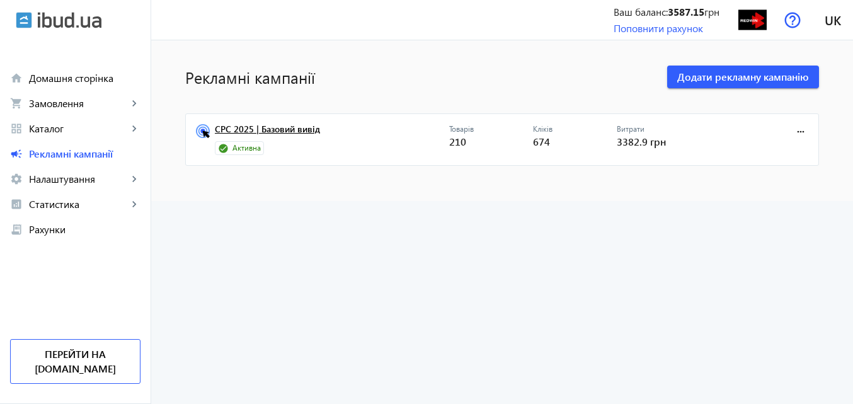
click at [297, 127] on link "CPC 2025 | Базовий вивід" at bounding box center [332, 133] width 234 height 18
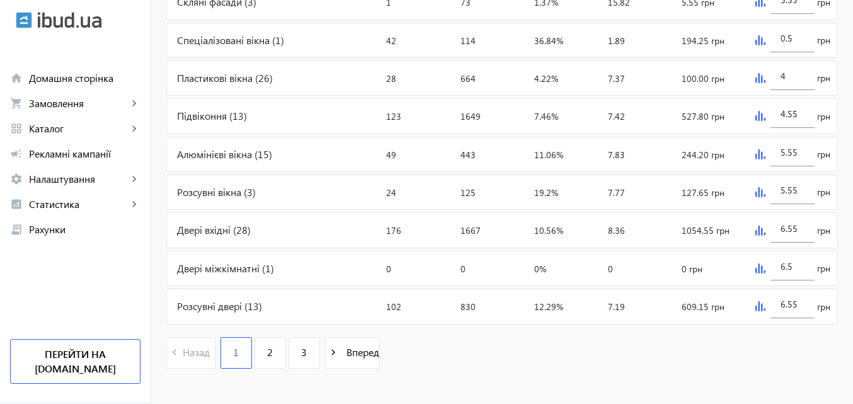
scroll to position [603, 0]
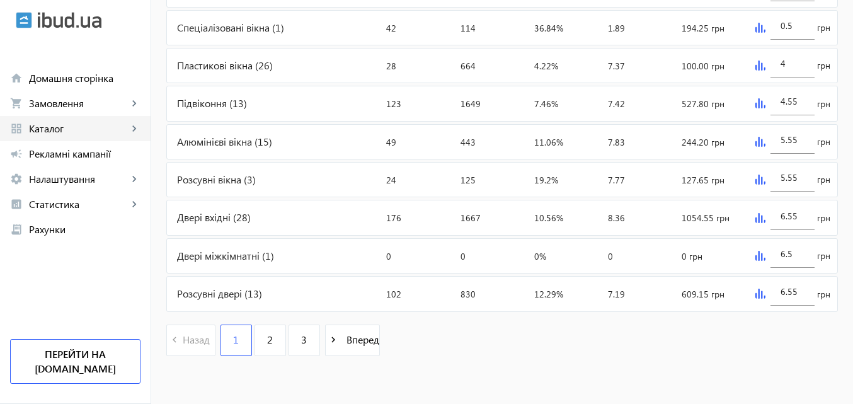
click at [53, 127] on span "Каталог" at bounding box center [78, 128] width 99 height 13
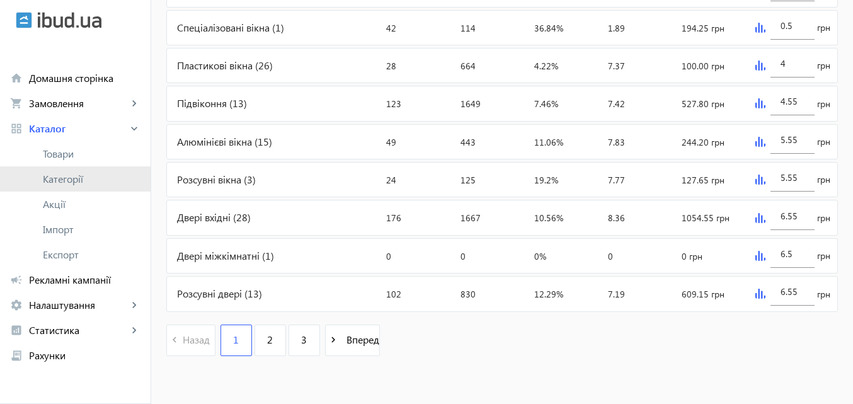
click at [68, 180] on span "Категорії" at bounding box center [92, 179] width 98 height 13
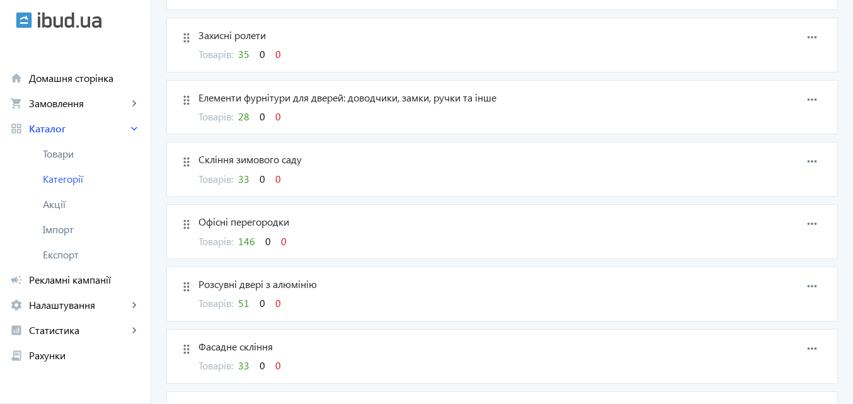
scroll to position [252, 0]
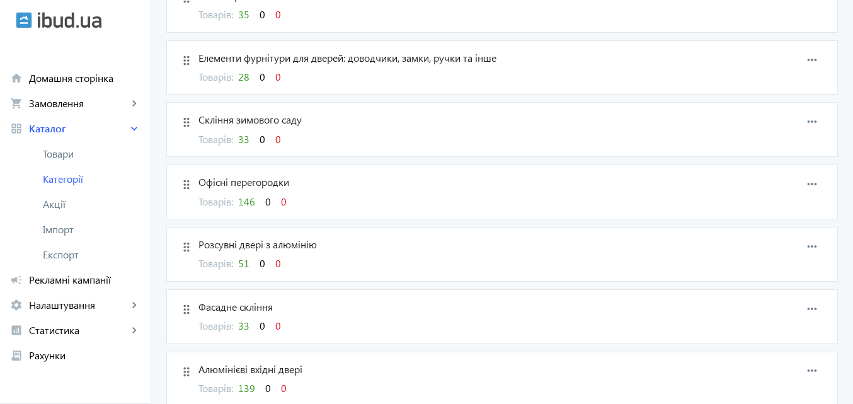
click at [239, 261] on span "51" at bounding box center [243, 262] width 11 height 13
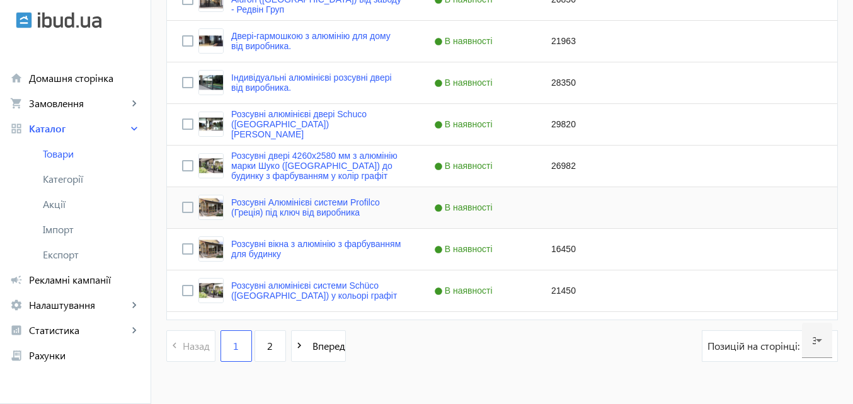
scroll to position [1326, 0]
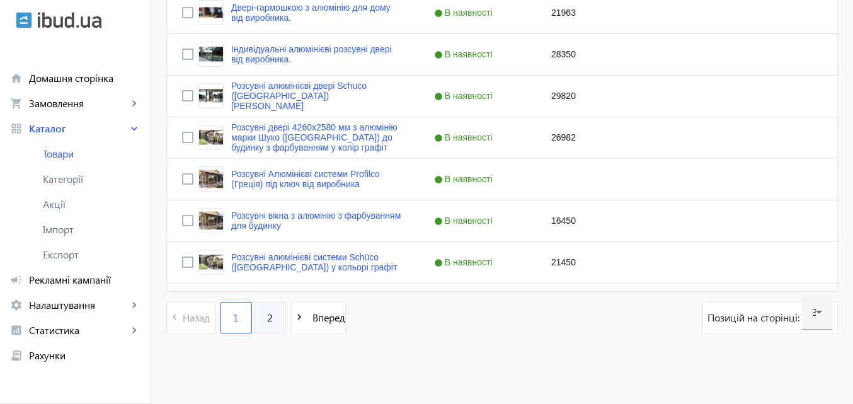
click at [267, 315] on span "2" at bounding box center [270, 318] width 6 height 14
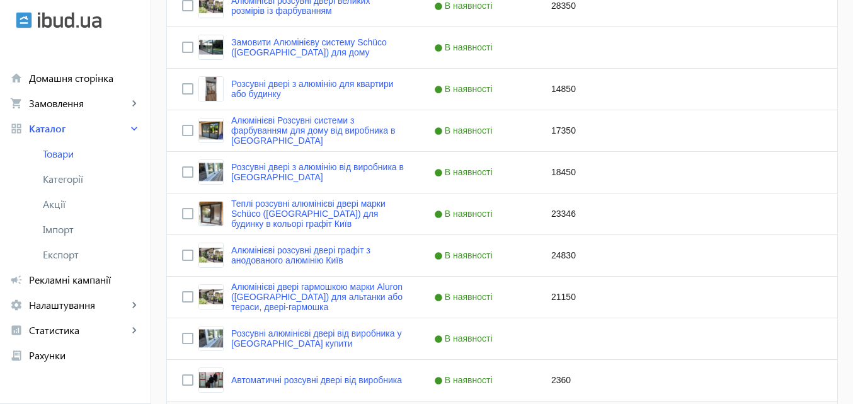
scroll to position [322, 0]
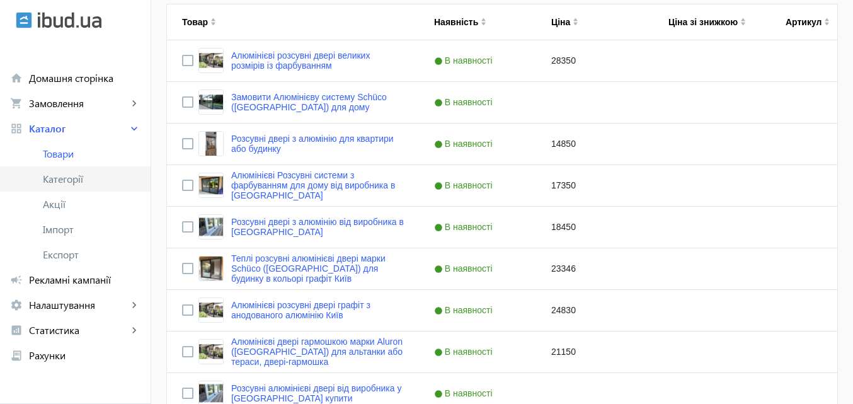
click at [68, 180] on span "Категорії" at bounding box center [92, 179] width 98 height 13
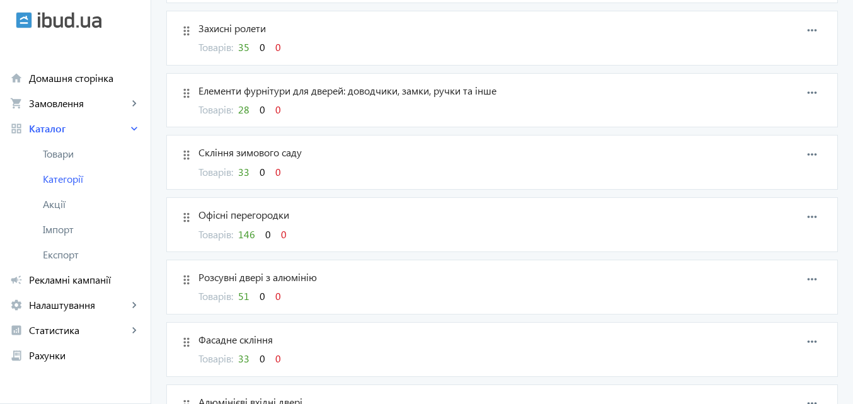
scroll to position [271, 0]
